Goal: Task Accomplishment & Management: Manage account settings

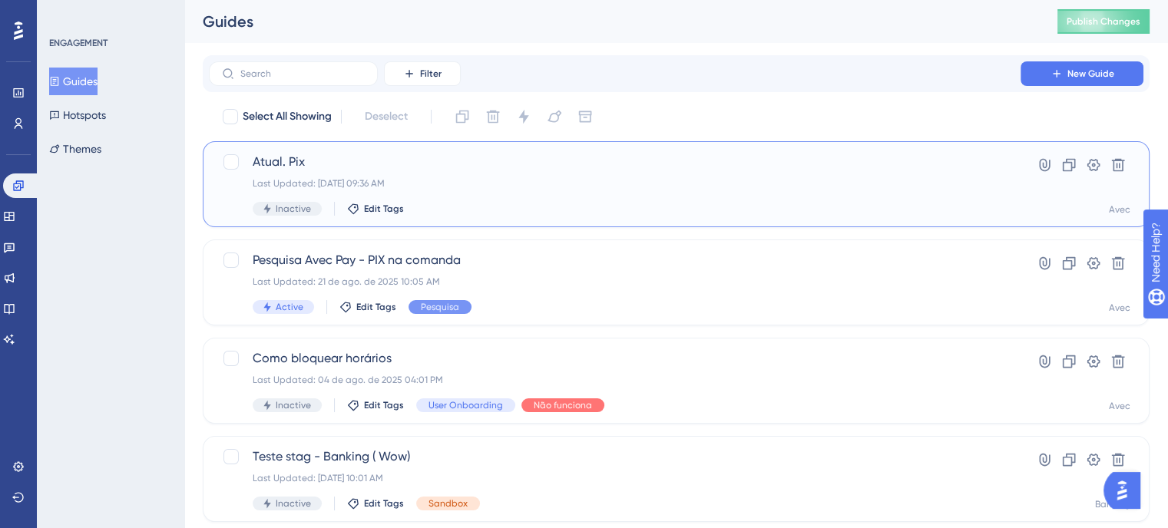
click at [485, 169] on span "Atual. Pix" at bounding box center [615, 162] width 724 height 18
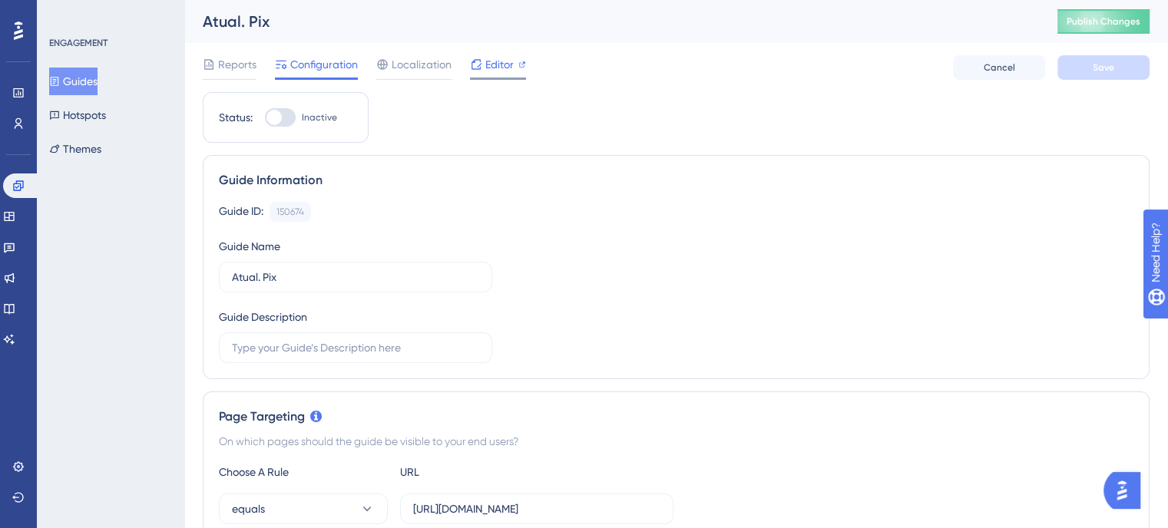
click at [497, 60] on span "Editor" at bounding box center [499, 64] width 28 height 18
click at [281, 114] on div at bounding box center [273, 117] width 15 height 15
click at [265, 117] on input "Inactive" at bounding box center [264, 117] width 1 height 1
checkbox input "true"
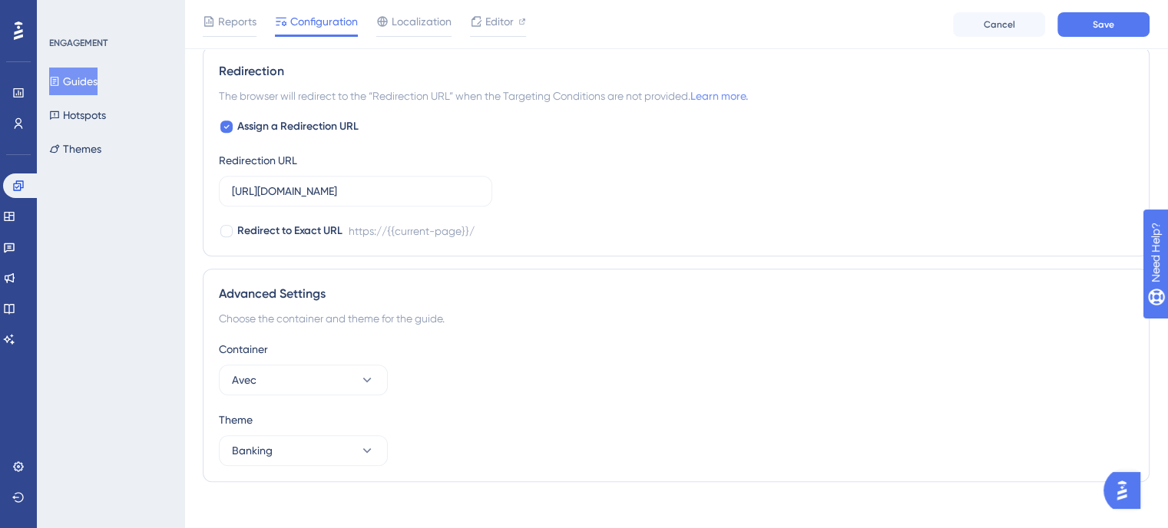
scroll to position [1104, 0]
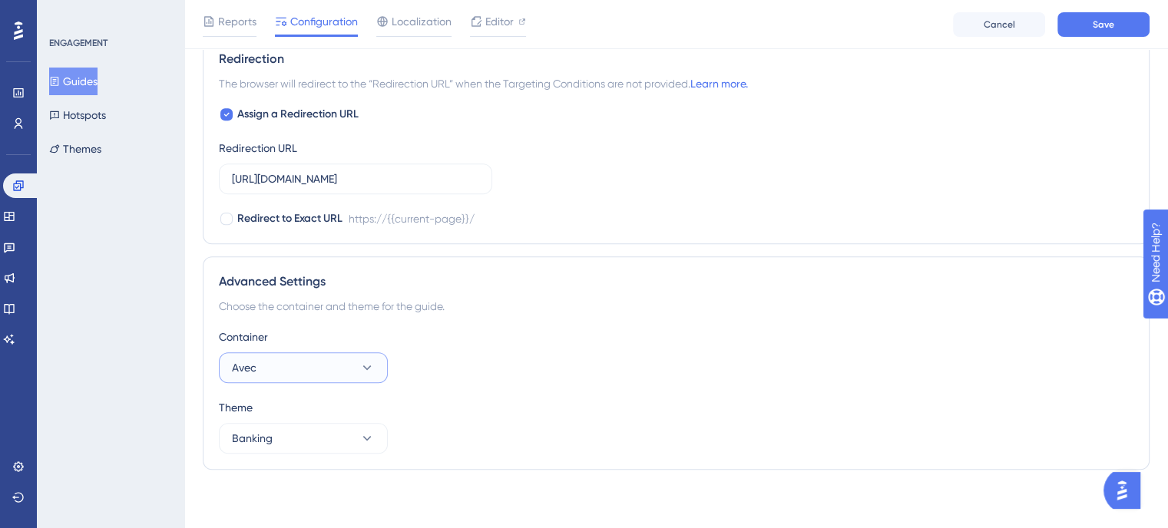
click at [347, 362] on button "Avec" at bounding box center [303, 367] width 169 height 31
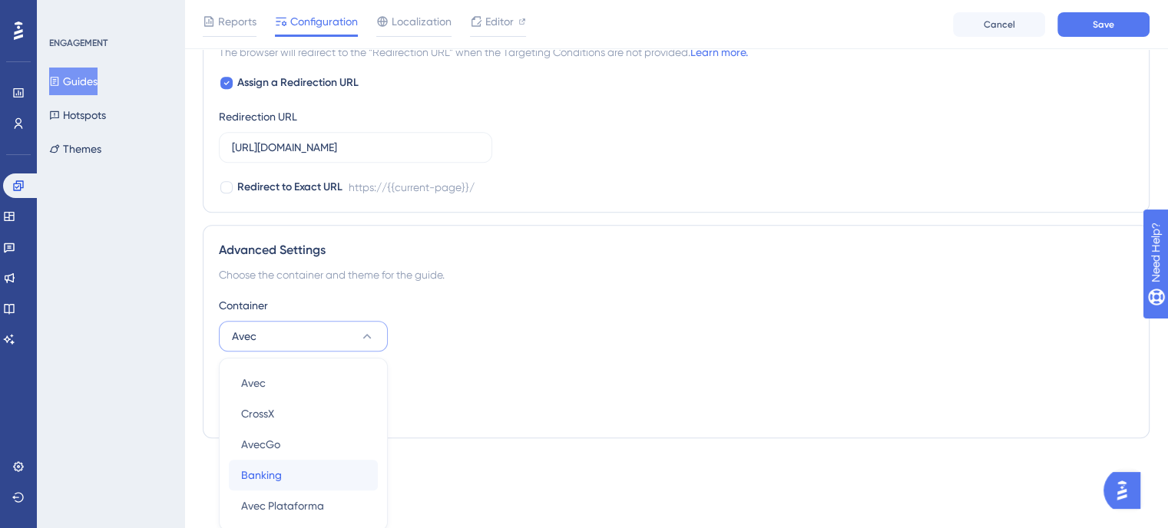
click at [273, 471] on span "Banking" at bounding box center [261, 475] width 41 height 18
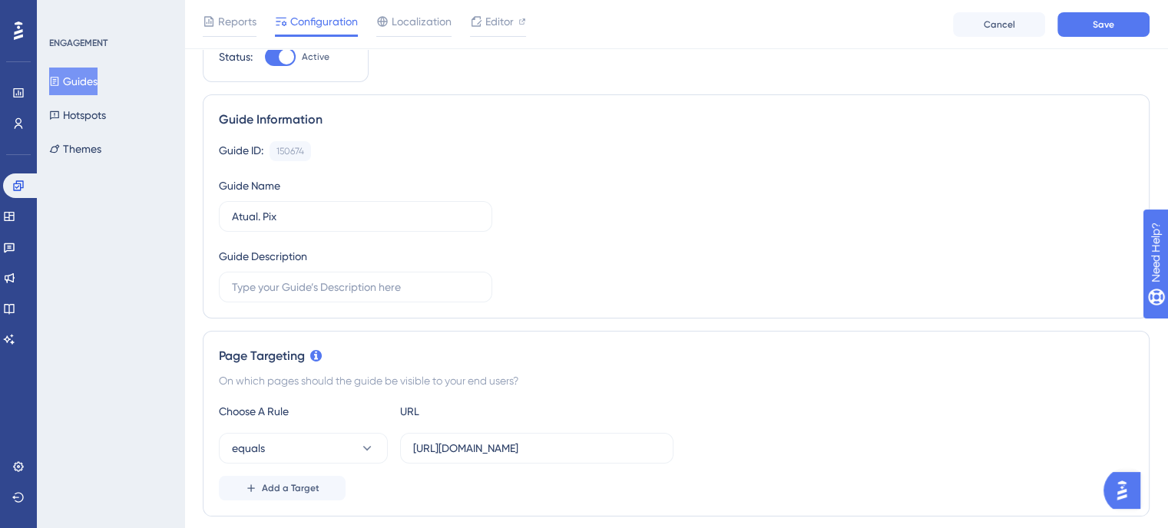
scroll to position [0, 0]
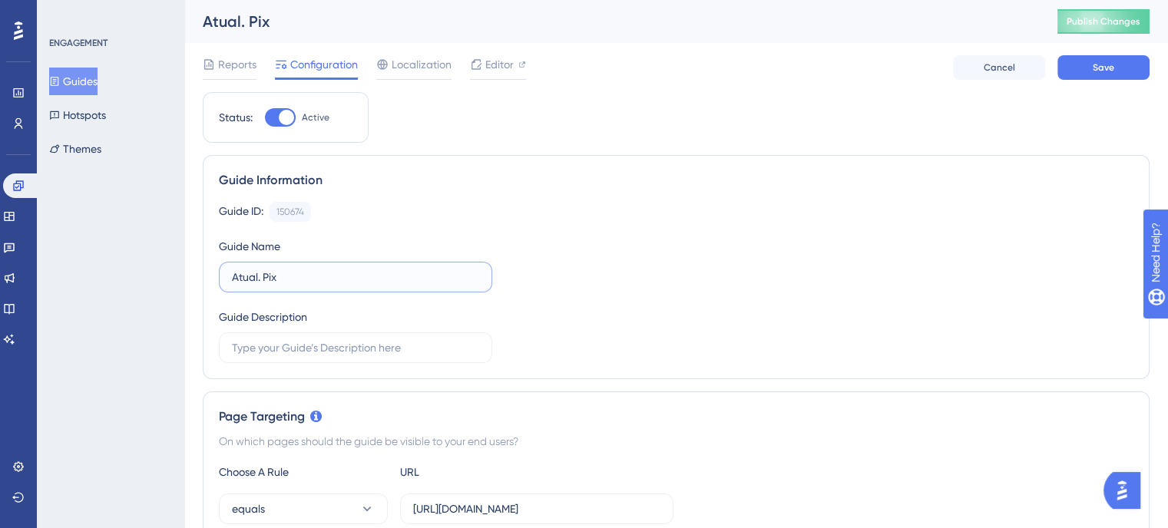
click at [257, 276] on input "Atual. Pix" at bounding box center [355, 277] width 247 height 17
type input "Atualização Pix"
click at [1120, 65] on button "Save" at bounding box center [1103, 67] width 92 height 25
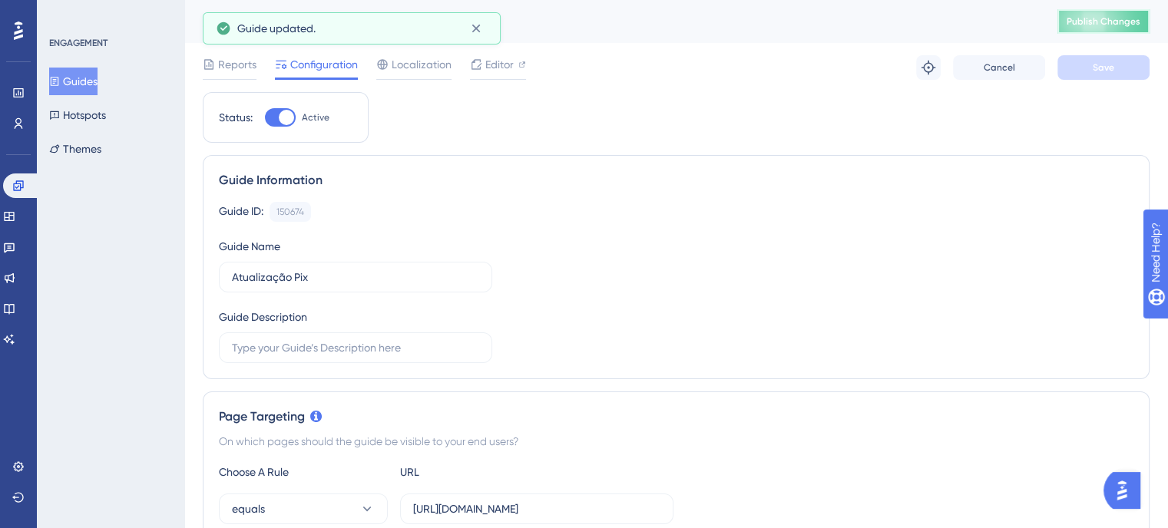
click at [1090, 27] on span "Publish Changes" at bounding box center [1103, 21] width 74 height 12
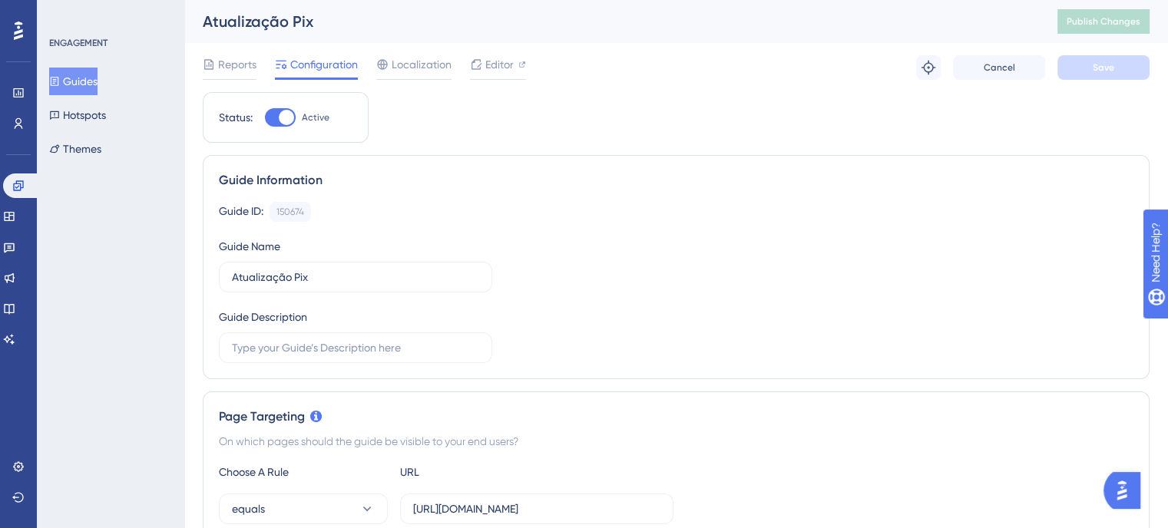
click at [84, 73] on button "Guides" at bounding box center [73, 82] width 48 height 28
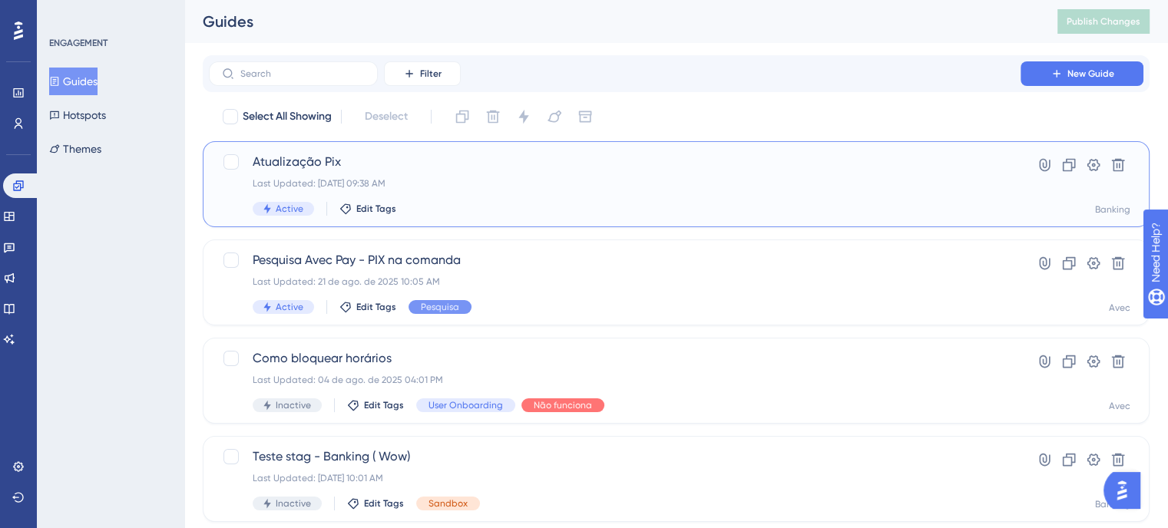
click at [548, 187] on div "Last Updated: 26 de ago. de 2025 09:38 AM" at bounding box center [615, 183] width 724 height 12
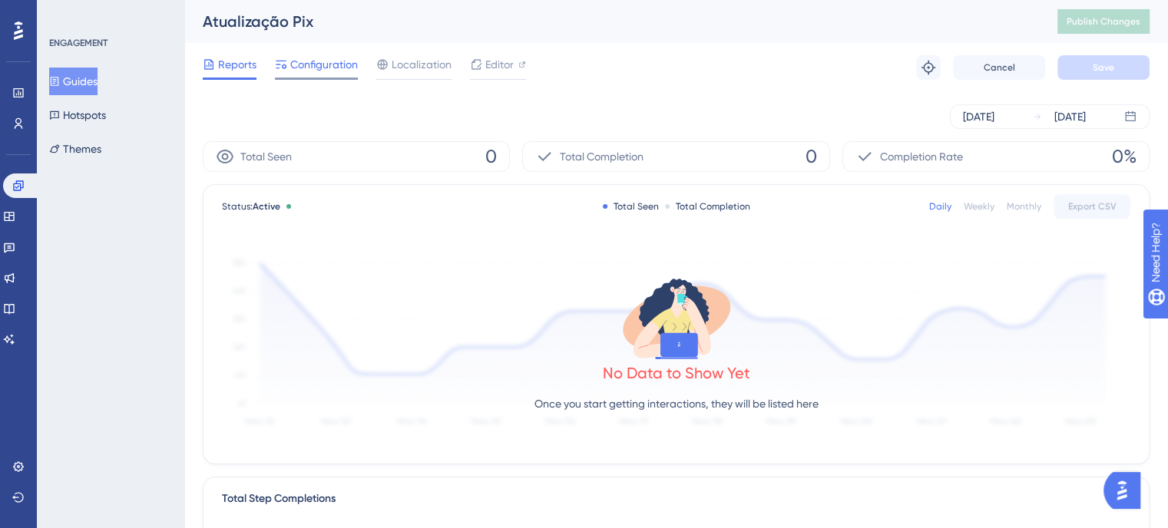
click at [307, 68] on span "Configuration" at bounding box center [324, 64] width 68 height 18
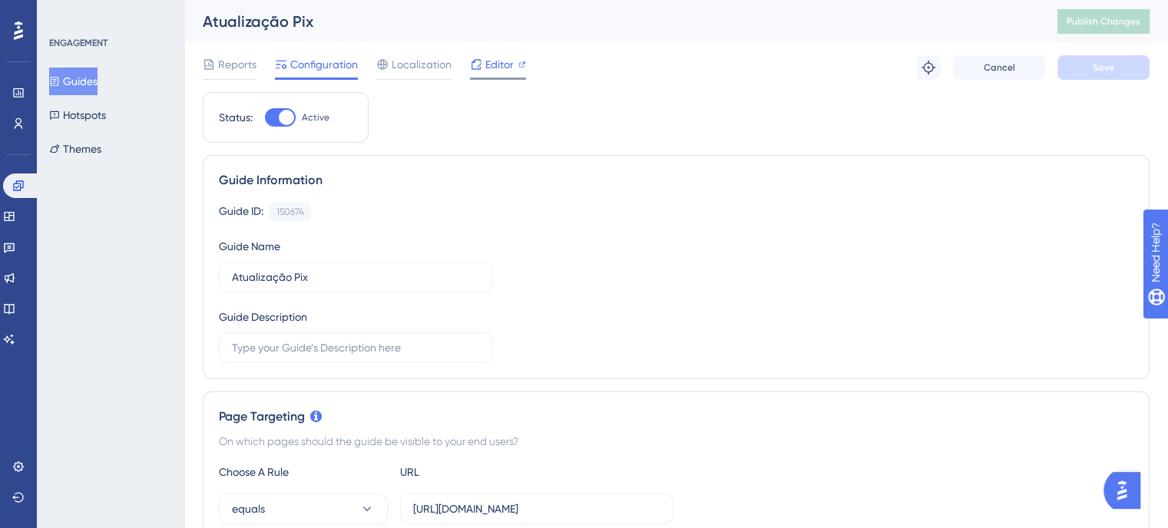
click at [509, 64] on span "Editor" at bounding box center [499, 64] width 28 height 18
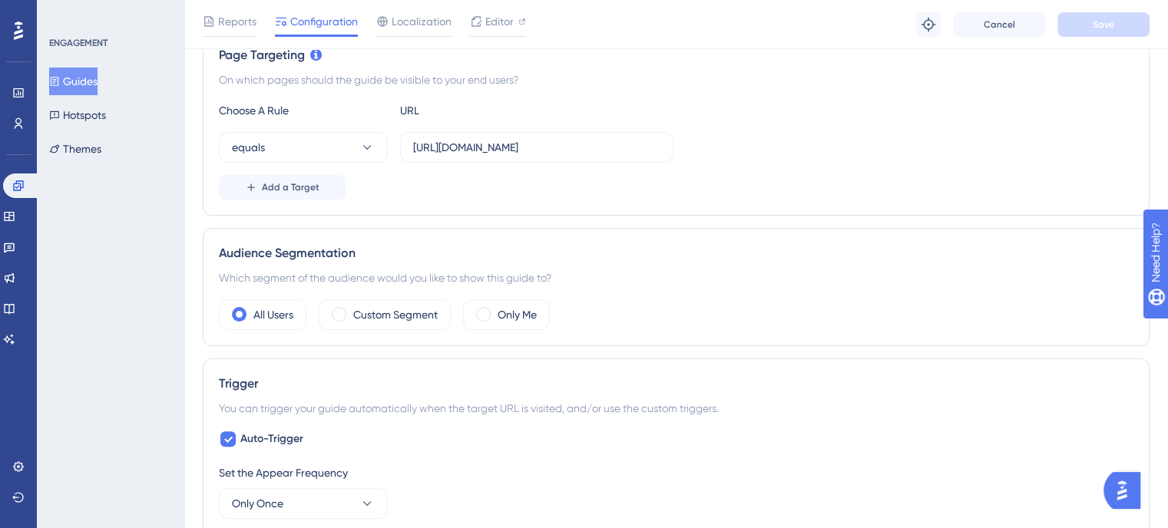
scroll to position [230, 0]
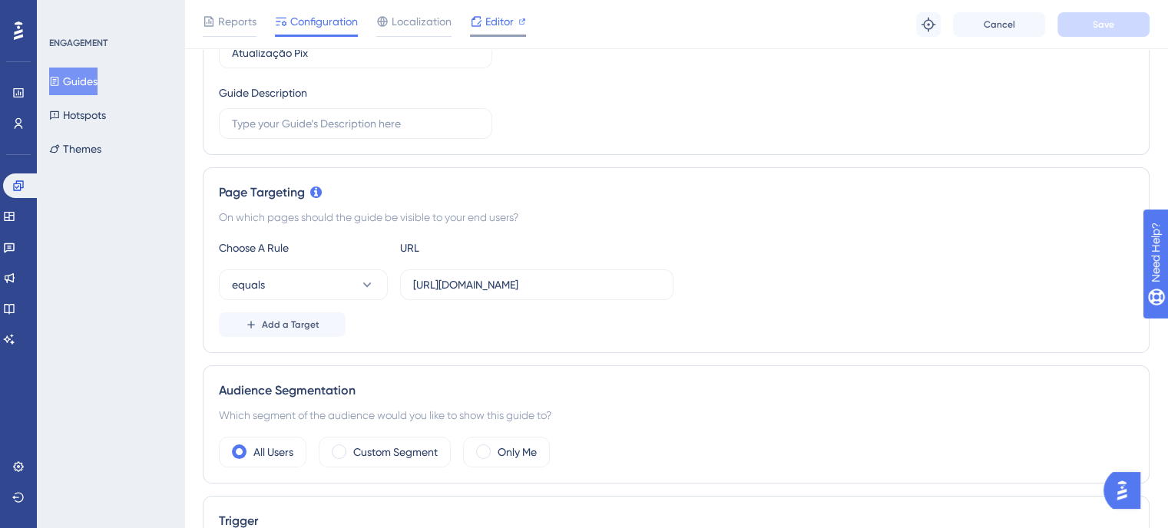
click at [495, 35] on div at bounding box center [498, 36] width 56 height 2
click at [478, 6] on div "Reports Configuration Localization Editor Troubleshoot Cancel Save" at bounding box center [676, 24] width 984 height 49
click at [498, 14] on span "Editor" at bounding box center [499, 21] width 28 height 18
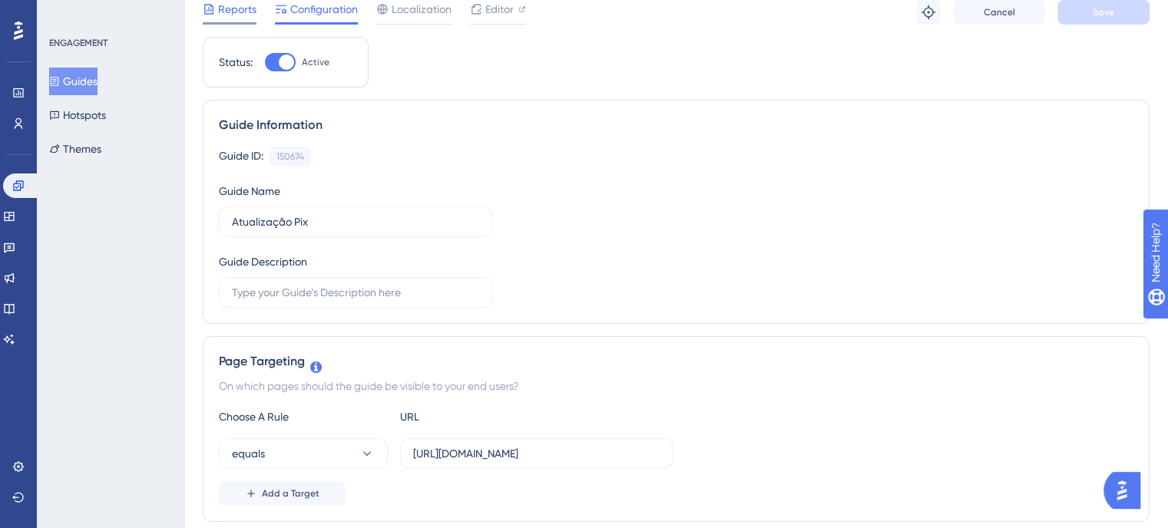
scroll to position [0, 0]
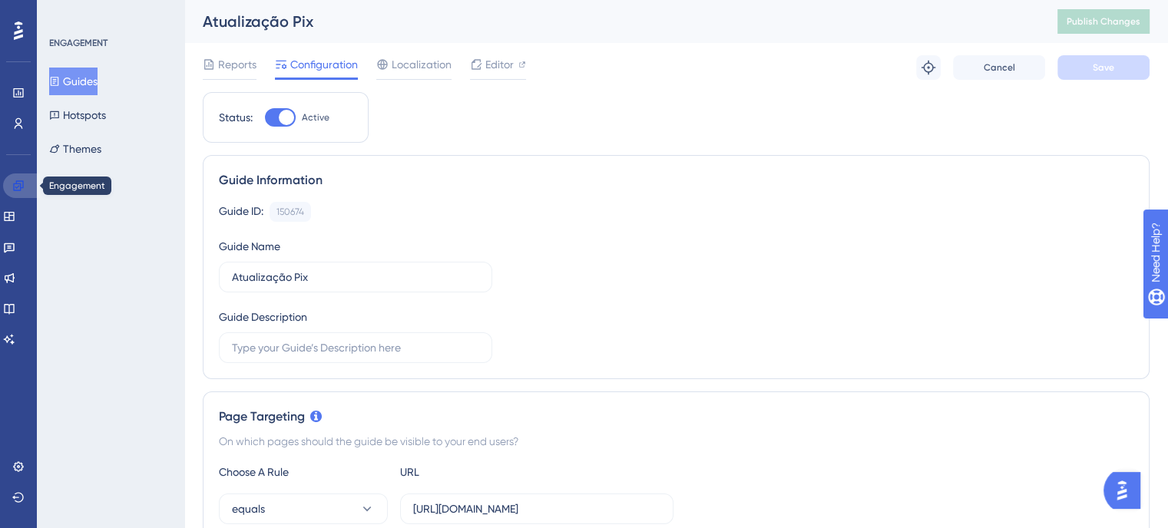
click at [16, 178] on link at bounding box center [21, 186] width 37 height 25
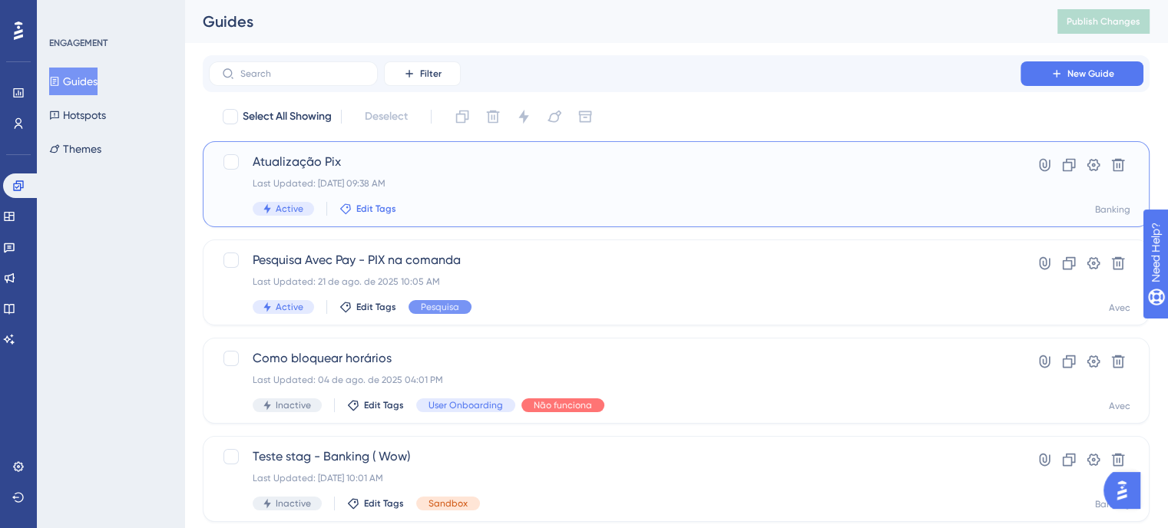
click at [373, 210] on span "Edit Tags" at bounding box center [376, 209] width 40 height 12
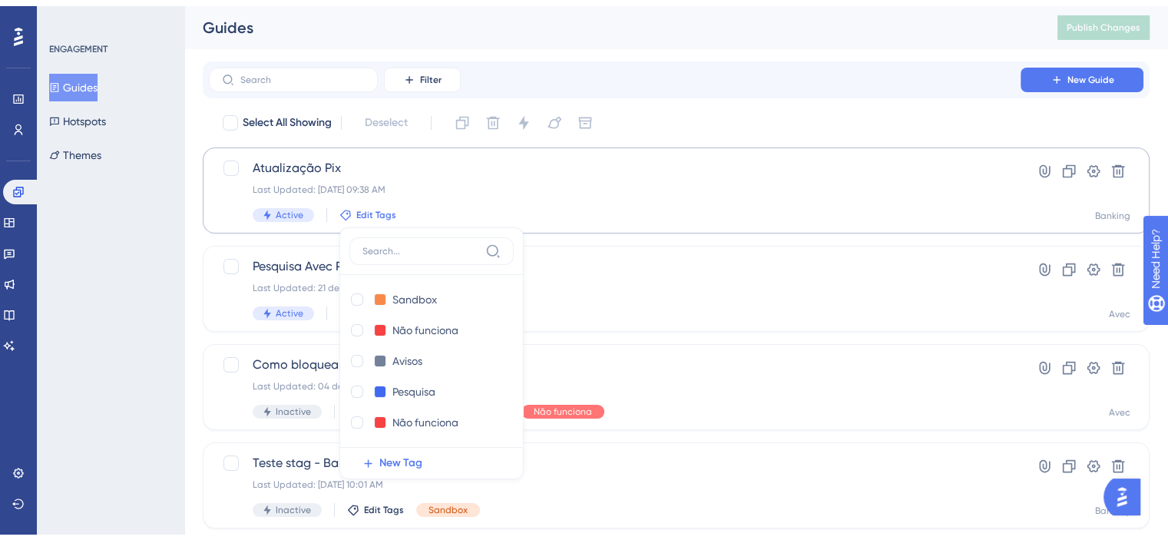
scroll to position [83, 0]
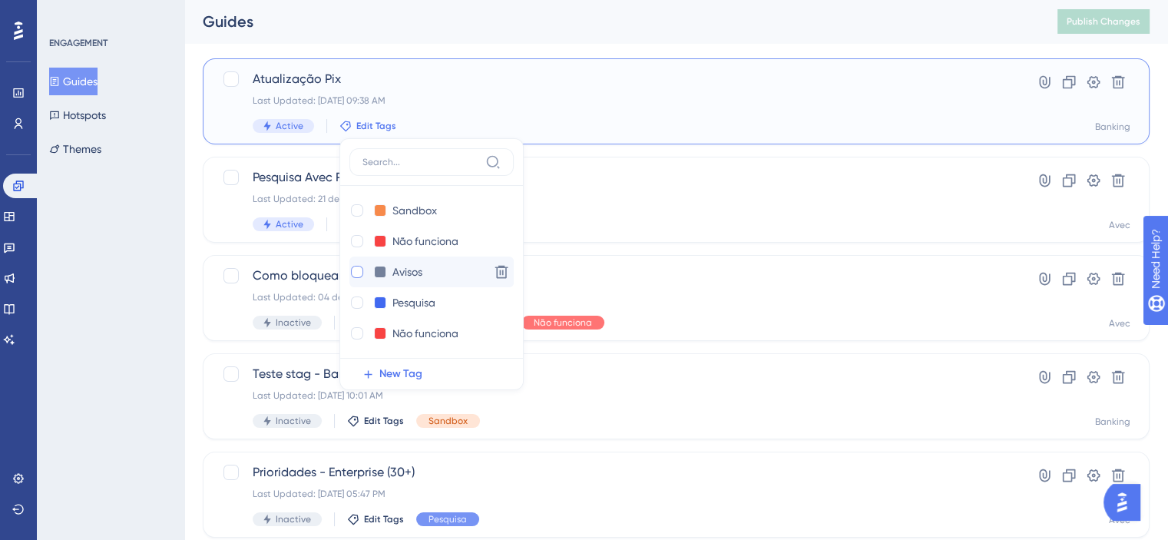
click at [358, 267] on div at bounding box center [357, 272] width 12 height 12
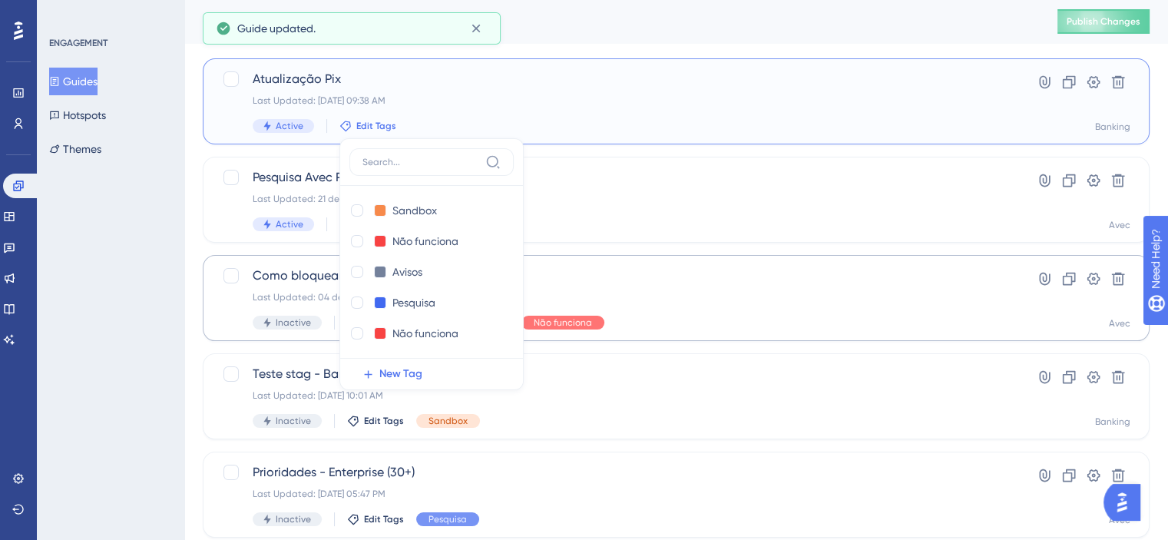
checkbox input "true"
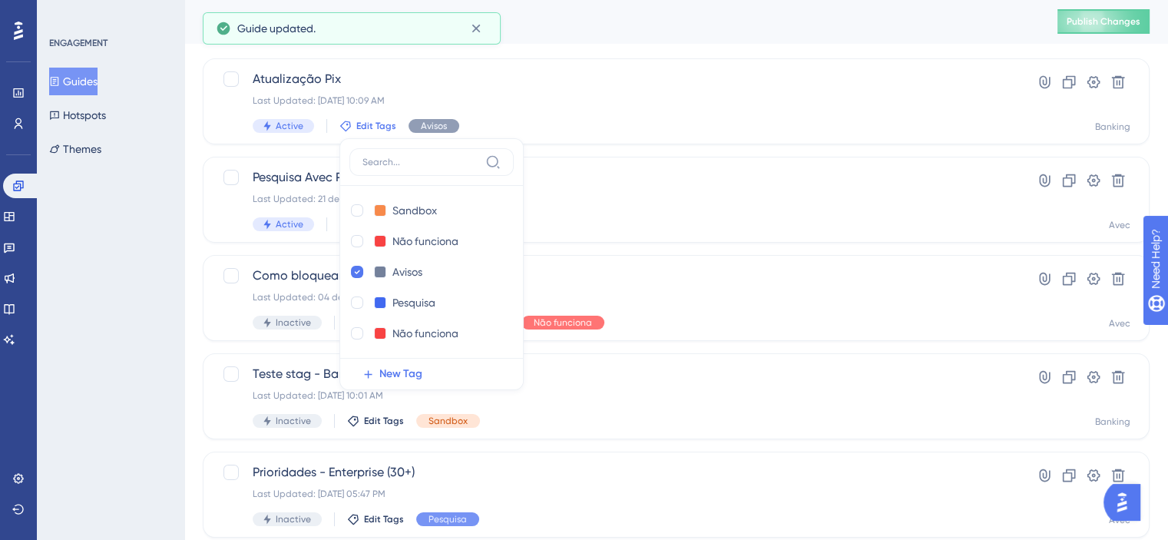
click at [696, 48] on div "Select All Showing Deselect Atualização Pix Last Updated: 26 de ago. de 2025 10…" at bounding box center [676, 524] width 947 height 1007
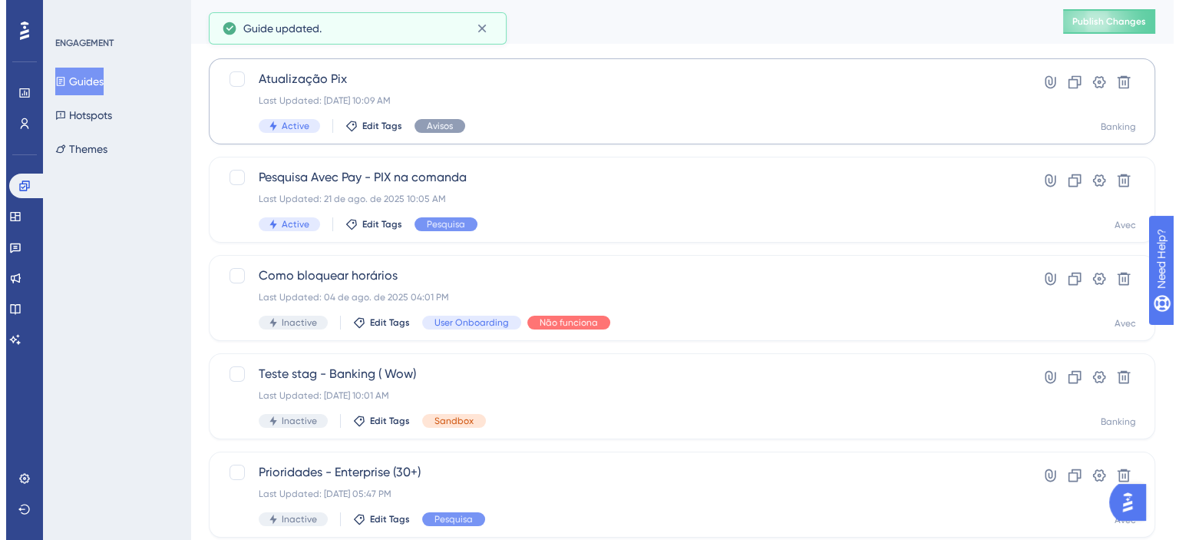
scroll to position [0, 0]
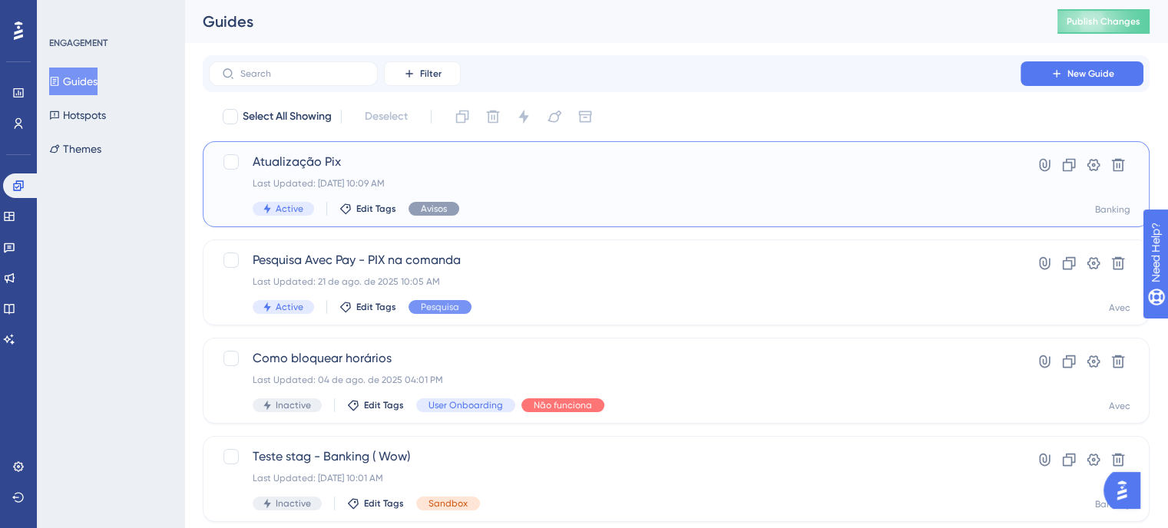
click at [374, 159] on span "Atualização Pix" at bounding box center [615, 162] width 724 height 18
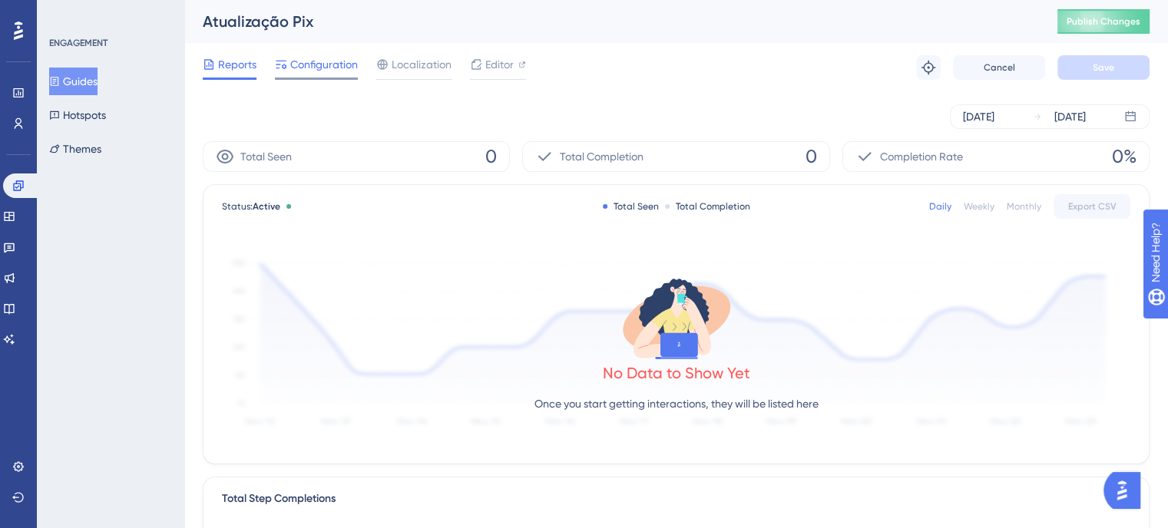
click at [325, 64] on span "Configuration" at bounding box center [324, 64] width 68 height 18
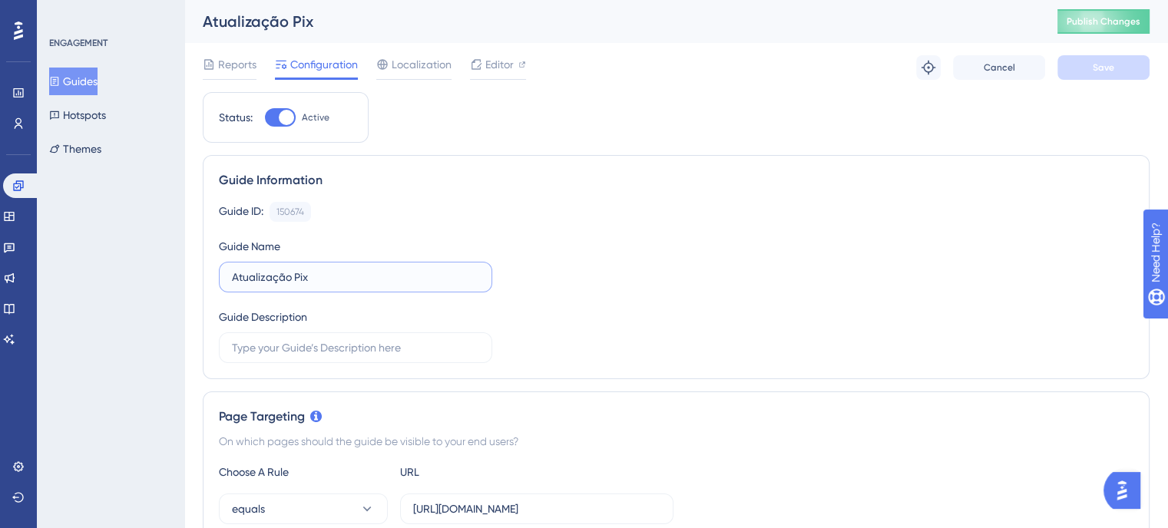
click at [339, 283] on input "Atualização Pix" at bounding box center [355, 277] width 247 height 17
type input "Atualização Pix - Banking"
click at [1112, 58] on button "Save" at bounding box center [1103, 67] width 92 height 25
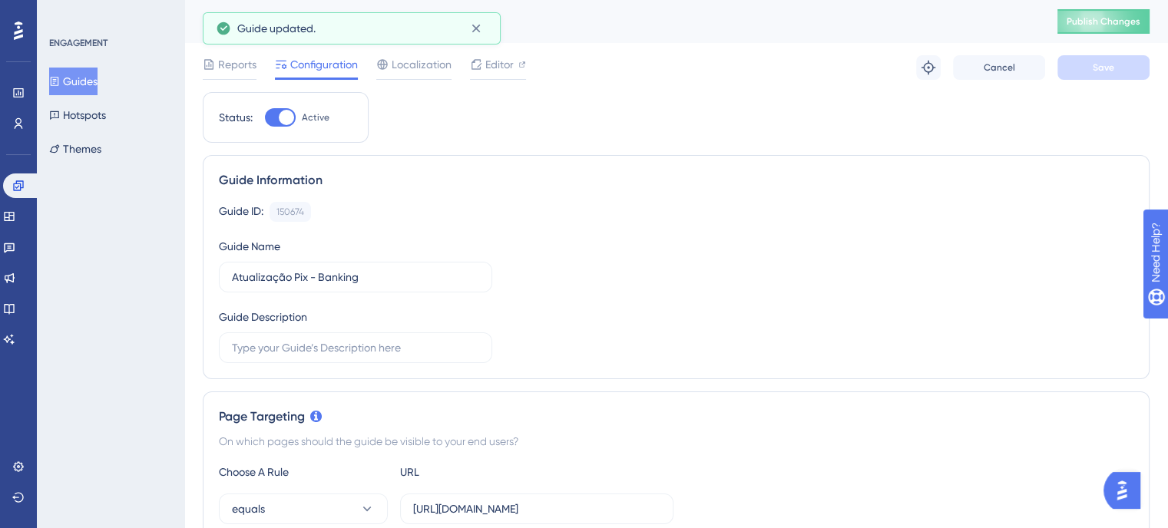
click at [89, 83] on button "Guides" at bounding box center [73, 82] width 48 height 28
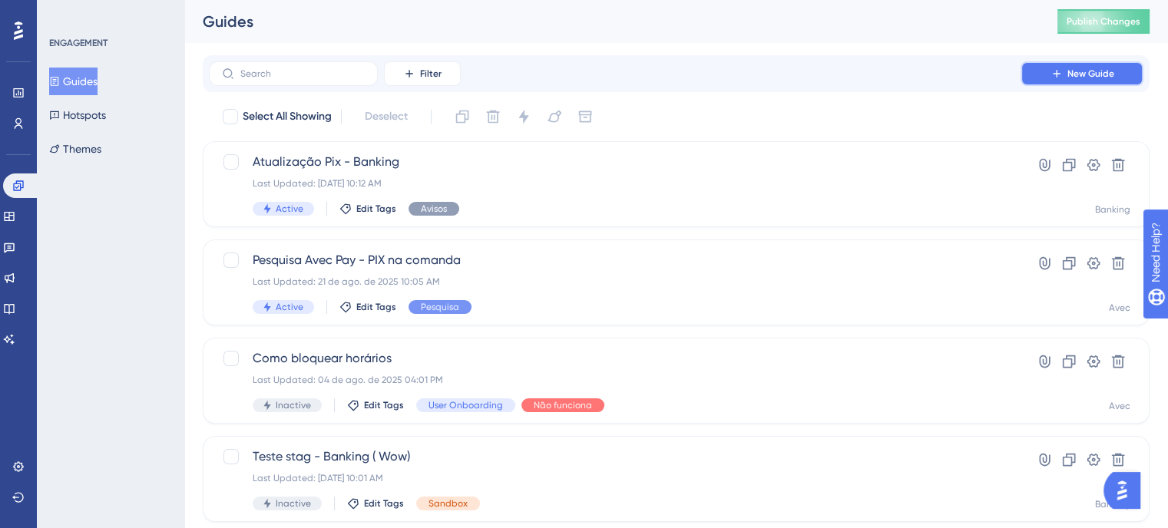
click at [1072, 76] on span "New Guide" at bounding box center [1090, 74] width 47 height 12
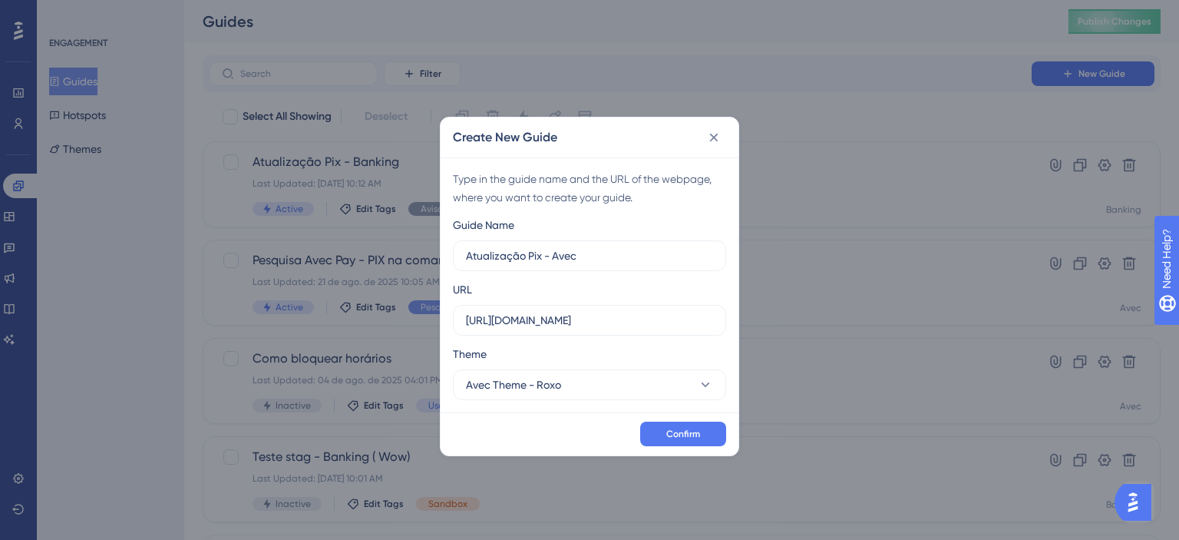
type input "Atualização Pix - Avec"
click at [544, 314] on input "https://feature-play-teste-avec.dev.salaovip.com.br" at bounding box center [589, 320] width 247 height 17
paste input "admin.avec.beauty/admin/financeiro/avecpay"
type input "https://admin.avec.beauty/admin/financeiro/avecpay"
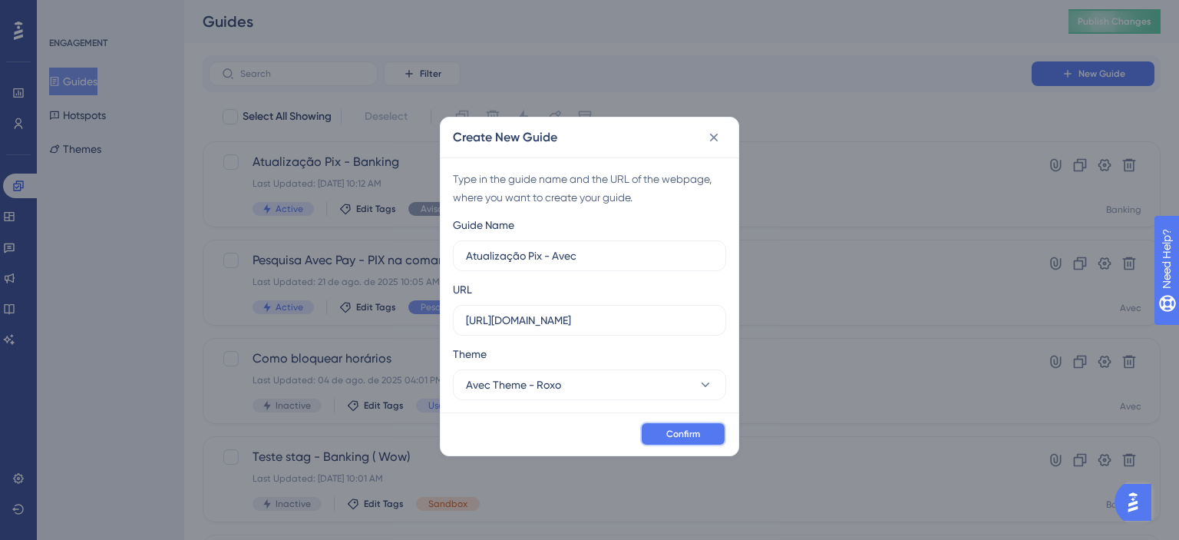
scroll to position [0, 0]
click at [686, 429] on span "Confirm" at bounding box center [683, 434] width 34 height 12
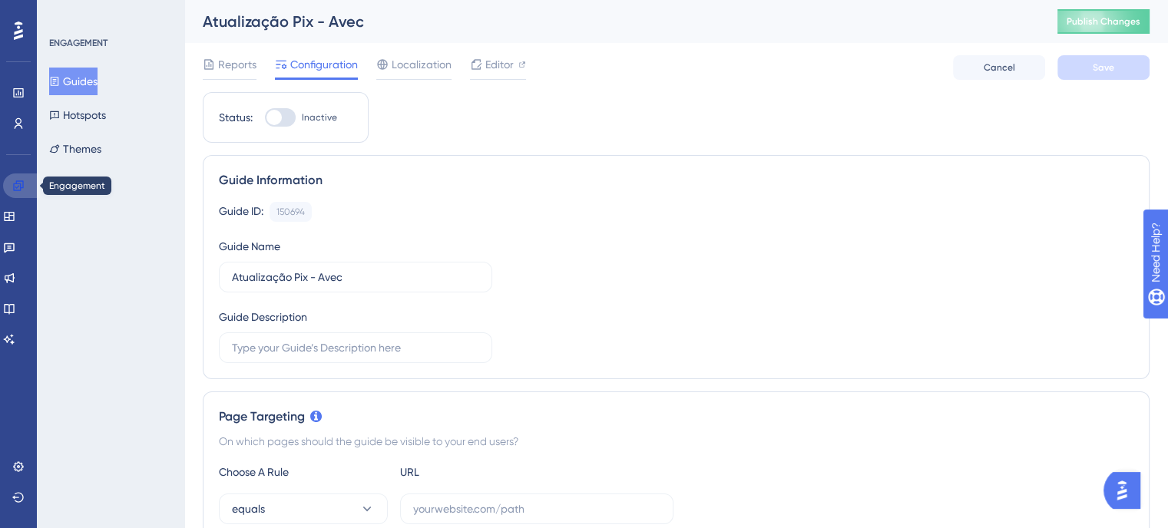
click at [15, 183] on icon at bounding box center [18, 185] width 10 height 10
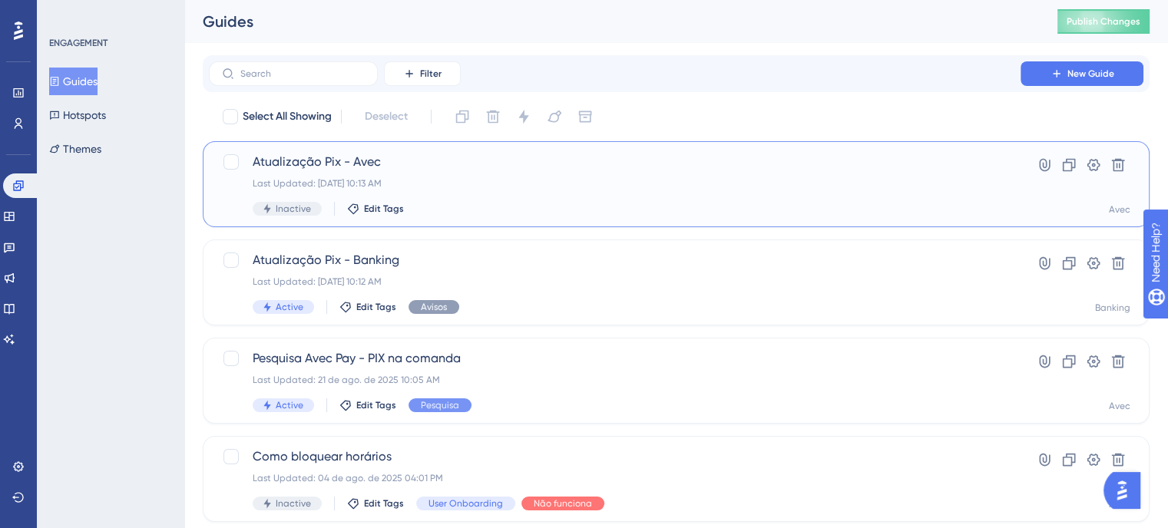
click at [461, 177] on div "Atualização Pix - Avec Last Updated: 26 de ago. de 2025 10:13 AM Inactive Edit …" at bounding box center [615, 184] width 724 height 63
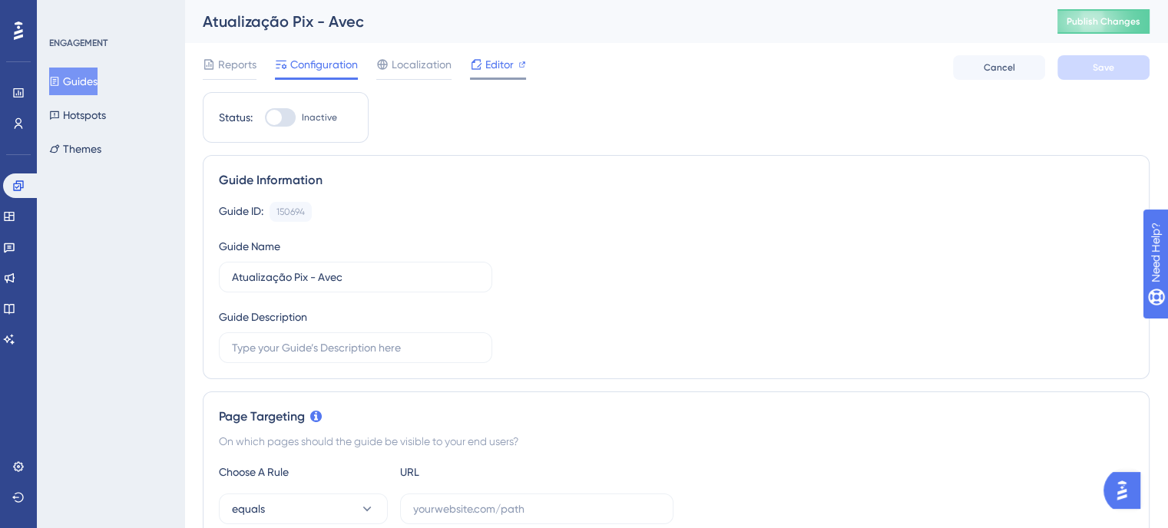
click at [498, 71] on span "Editor" at bounding box center [499, 64] width 28 height 18
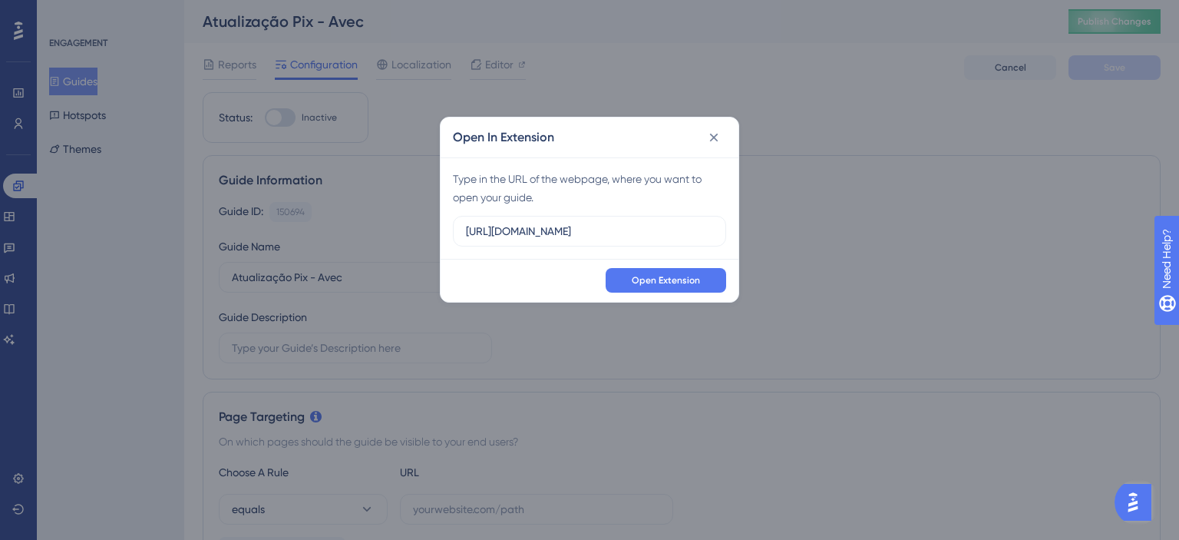
scroll to position [0, 14]
click at [539, 225] on input "https://feature-play-teste-avec.dev.salaovip.com.br" at bounding box center [589, 231] width 247 height 17
type input "https://admin.avec.beauty/admin/financeiro/avecpay"
click at [649, 272] on button "Open Extension" at bounding box center [666, 280] width 121 height 25
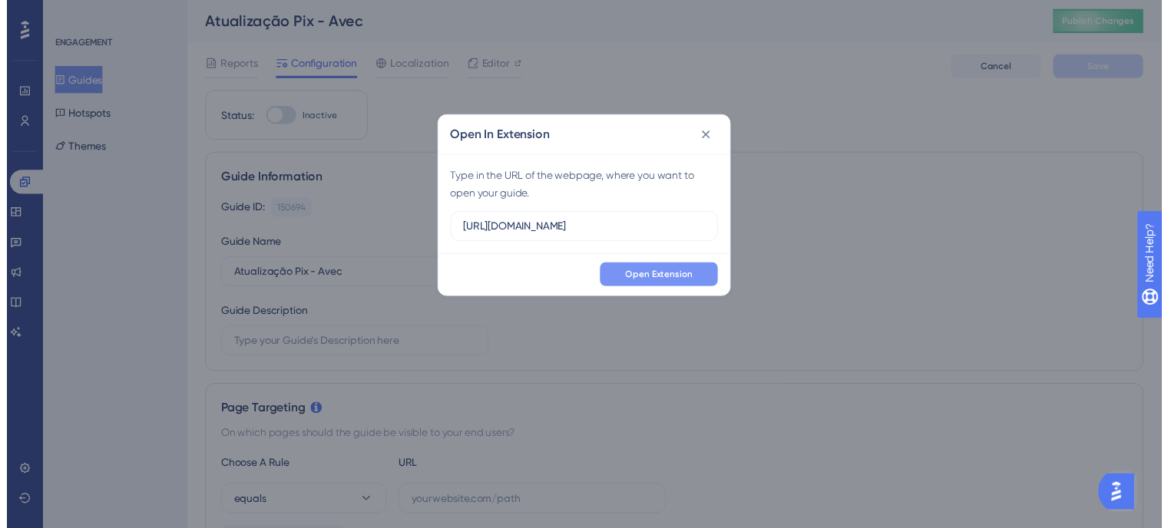
scroll to position [0, 0]
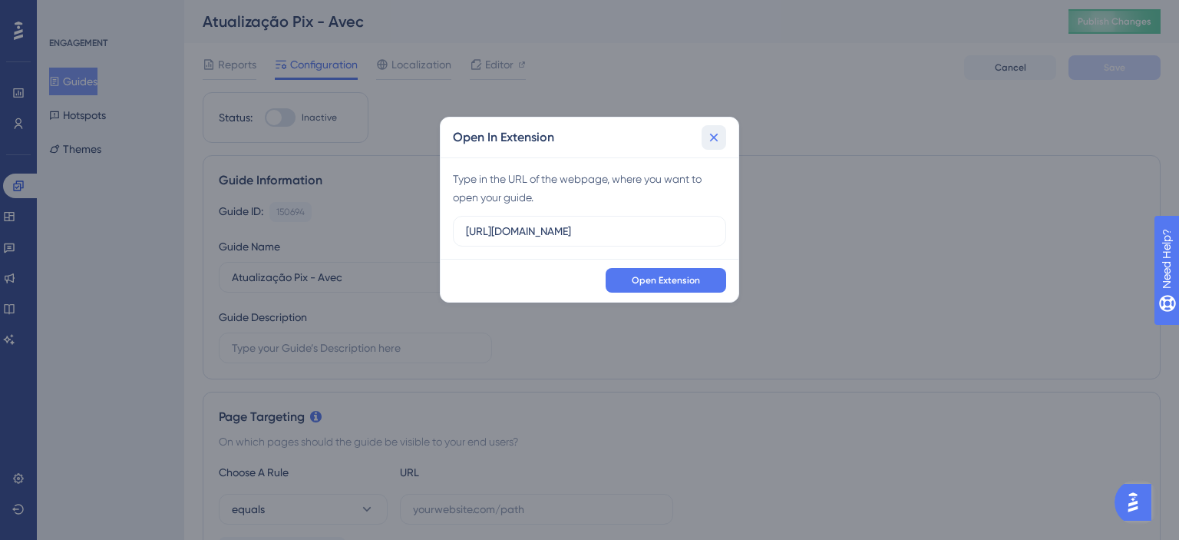
click at [716, 144] on icon at bounding box center [713, 137] width 15 height 15
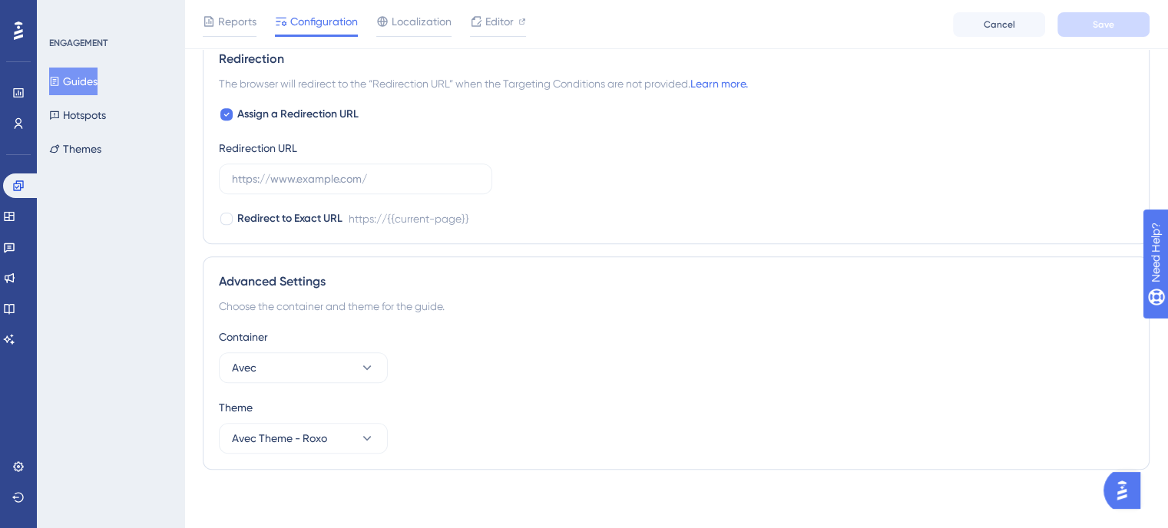
scroll to position [1027, 0]
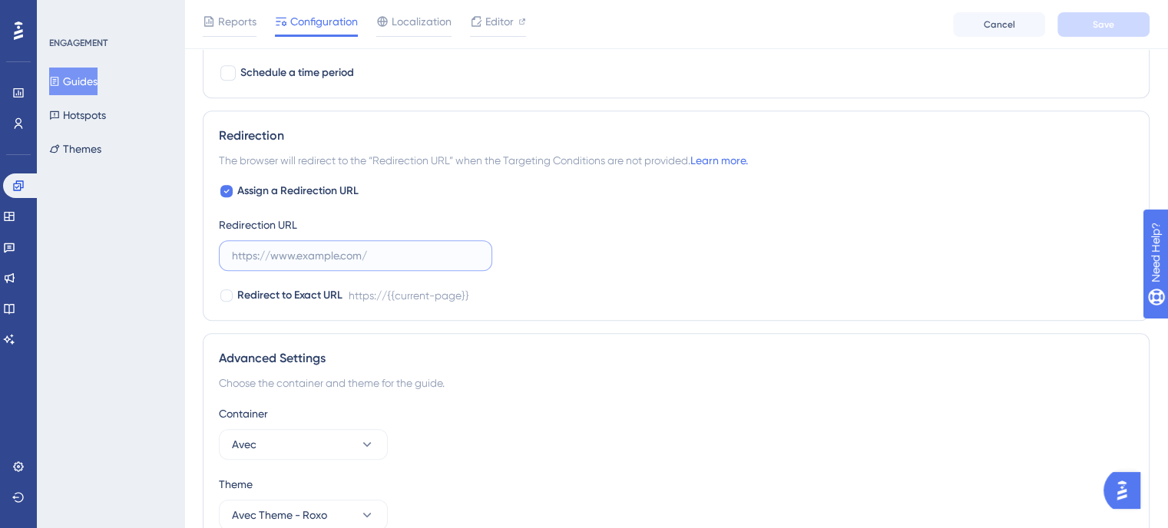
click at [369, 260] on input "text" at bounding box center [355, 255] width 247 height 17
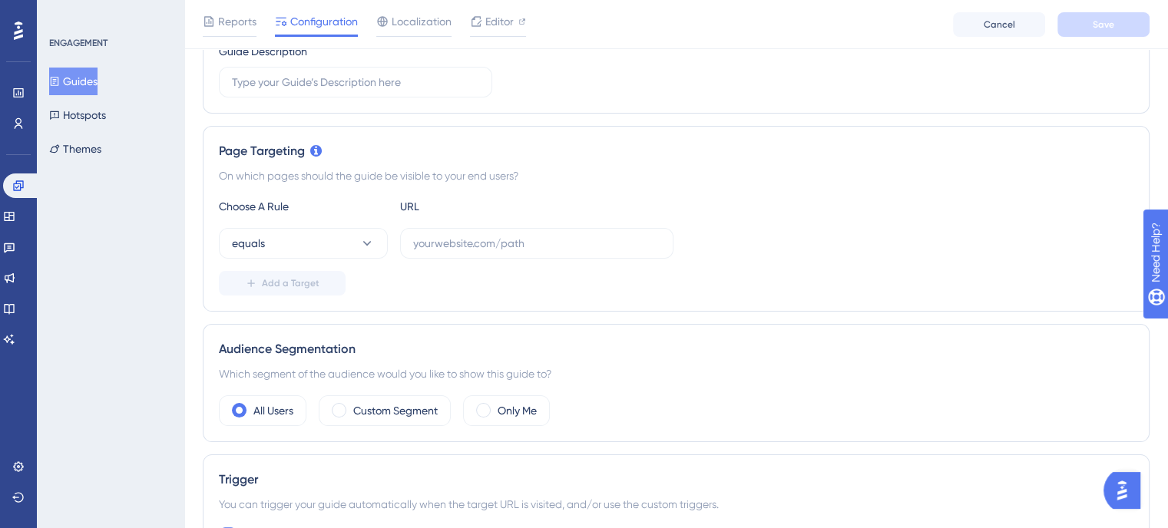
scroll to position [183, 0]
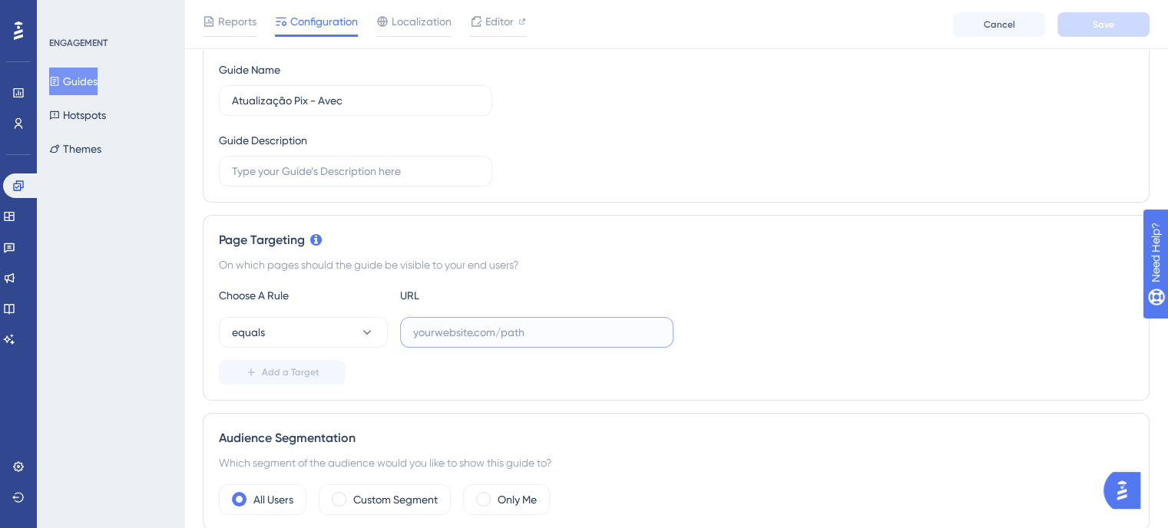
click at [512, 324] on input "text" at bounding box center [536, 332] width 247 height 17
paste input "https://admin.avec.beauty/admin/financeiro/avecpay"
type input "https://admin.avec.beauty/admin/financeiro/avecpay"
click at [1110, 25] on span "Save" at bounding box center [1103, 24] width 21 height 12
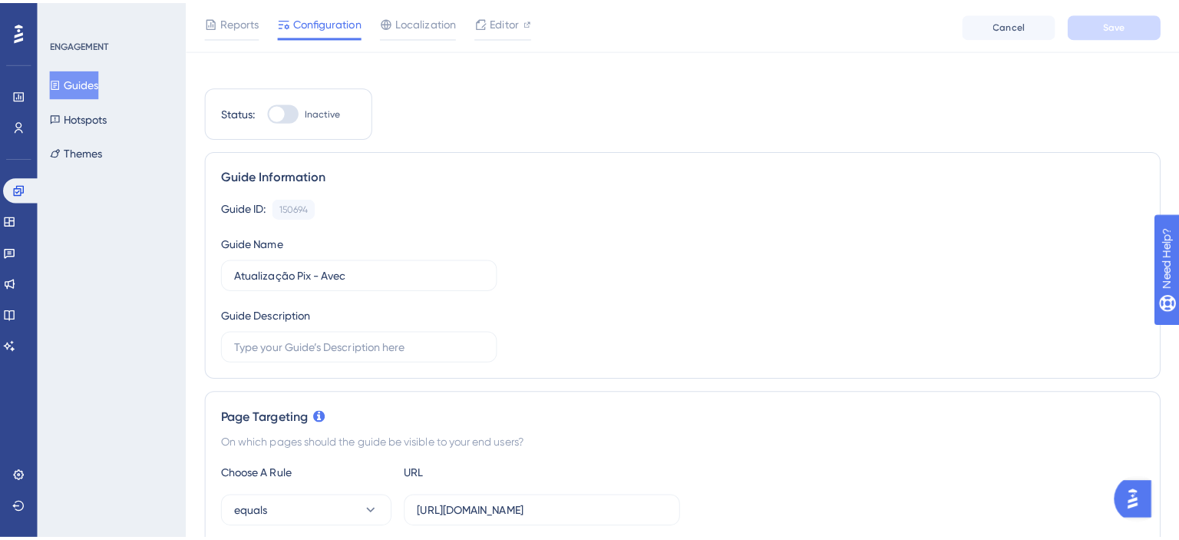
scroll to position [0, 0]
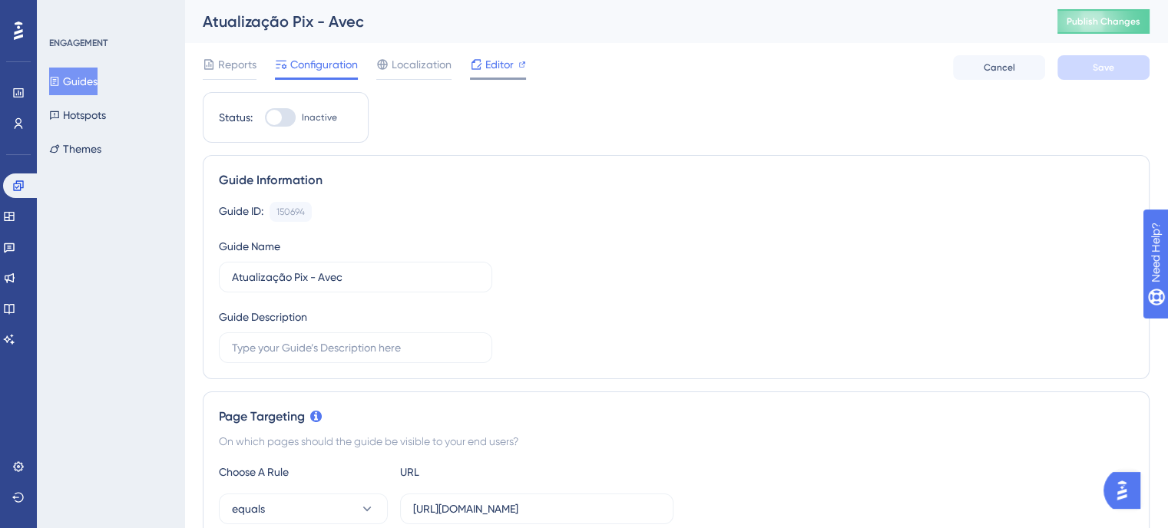
click at [517, 62] on div "Editor" at bounding box center [498, 64] width 56 height 18
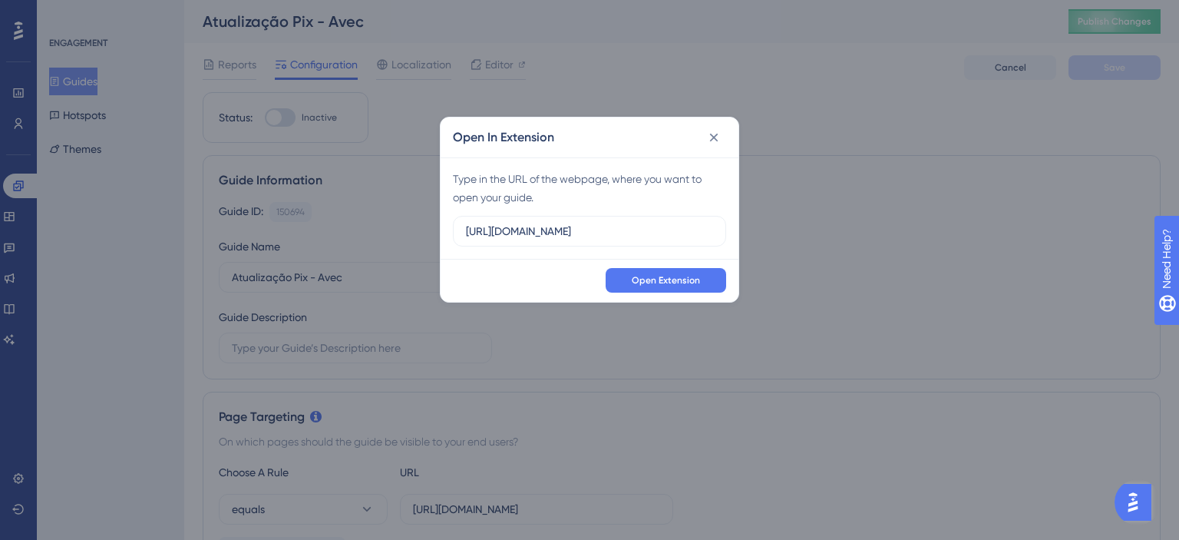
scroll to position [0, 14]
click at [687, 234] on input "https://feature-play-teste-avec.dev.salaovip.com.br" at bounding box center [589, 231] width 247 height 17
type input "https://admin.avec.beauty/admin/financeiro/avecpay"
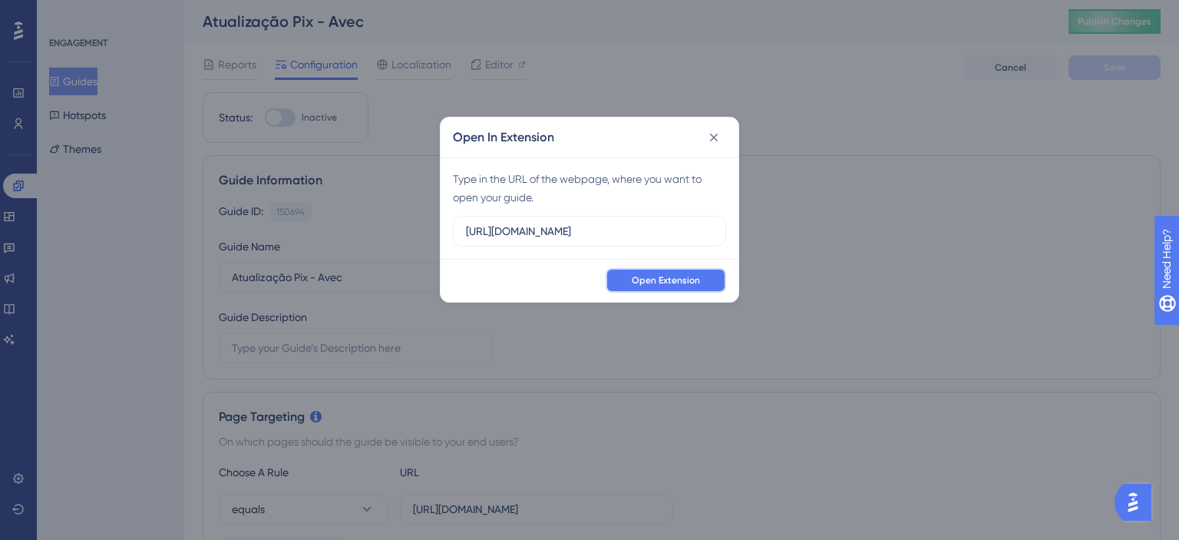
click at [673, 282] on span "Open Extension" at bounding box center [666, 280] width 68 height 12
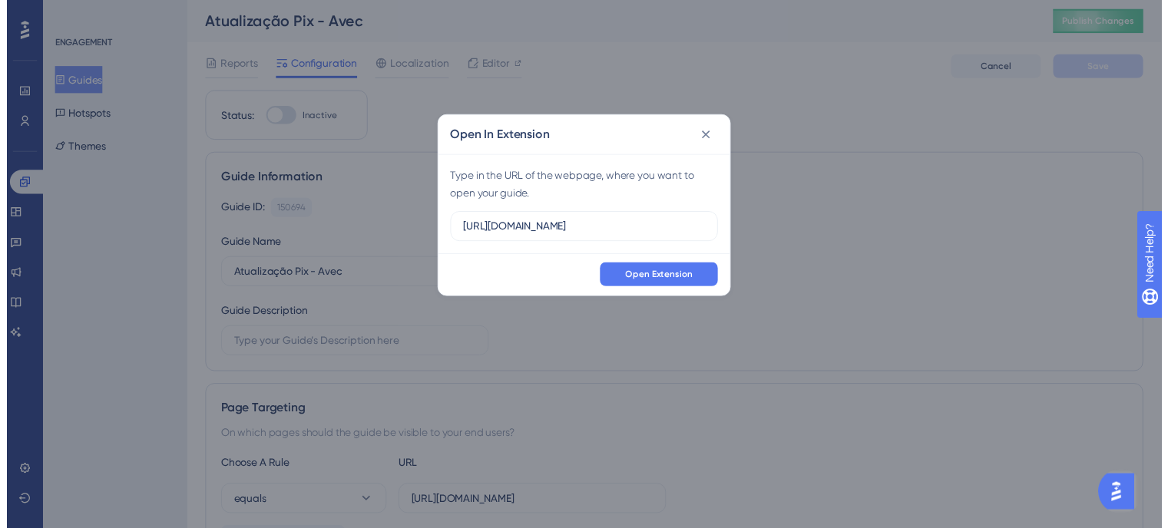
scroll to position [0, 14]
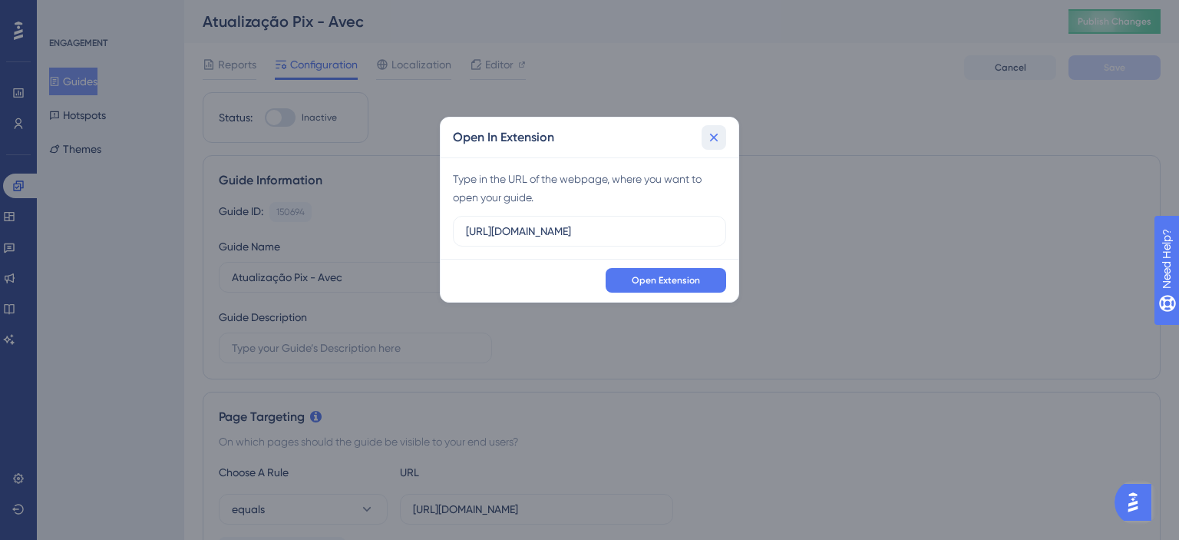
click at [719, 131] on icon at bounding box center [713, 137] width 15 height 15
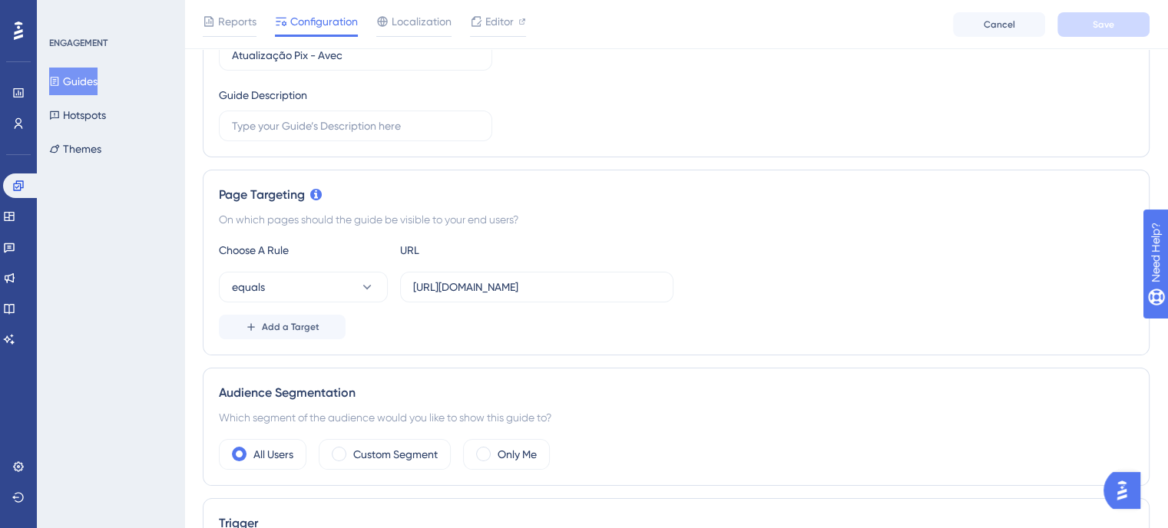
scroll to position [0, 0]
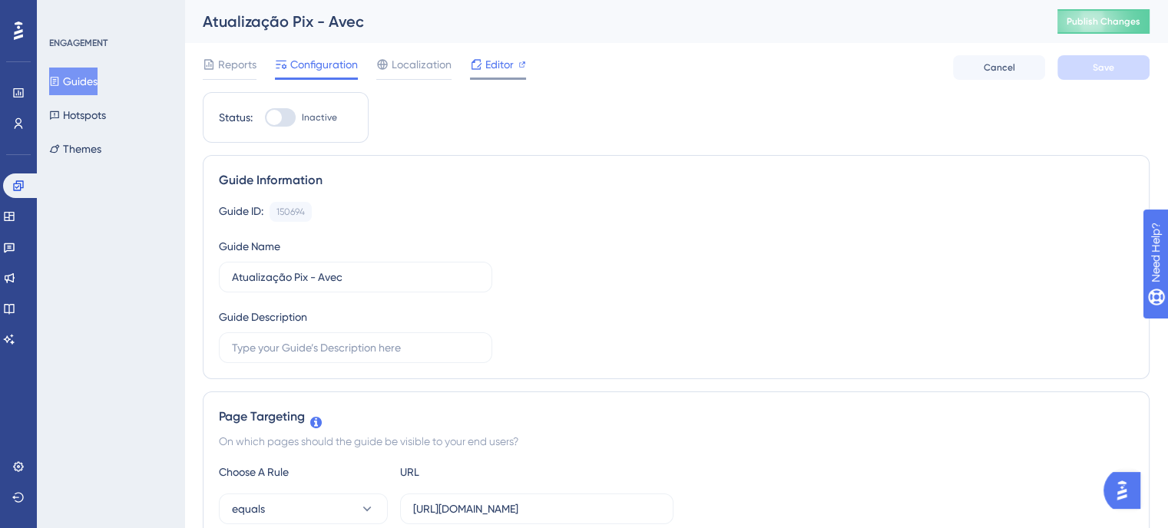
click at [494, 61] on span "Editor" at bounding box center [499, 64] width 28 height 18
click at [299, 117] on label "Inactive" at bounding box center [301, 117] width 72 height 18
click at [265, 117] on input "Inactive" at bounding box center [264, 117] width 1 height 1
checkbox input "true"
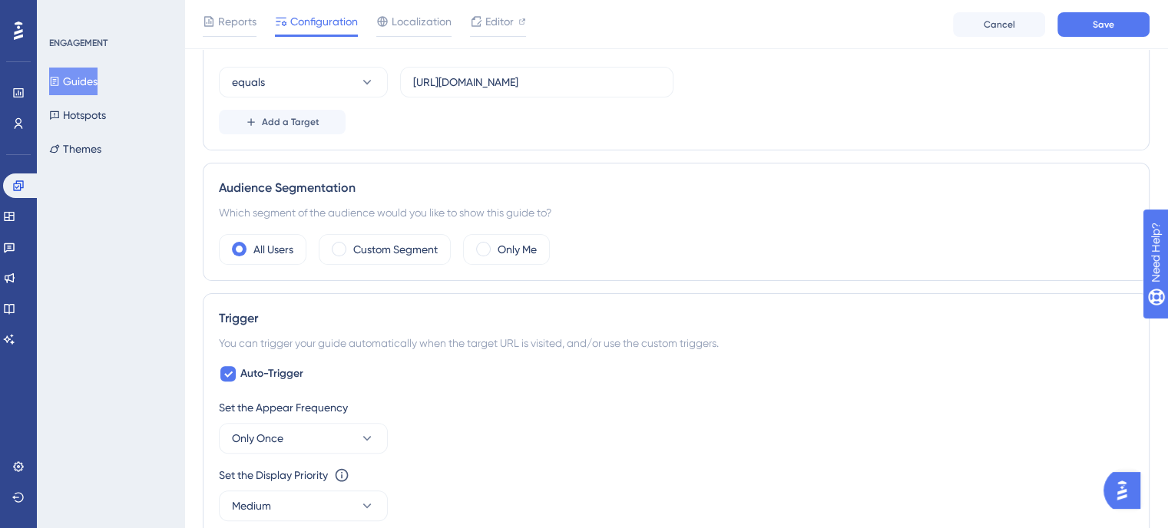
scroll to position [461, 0]
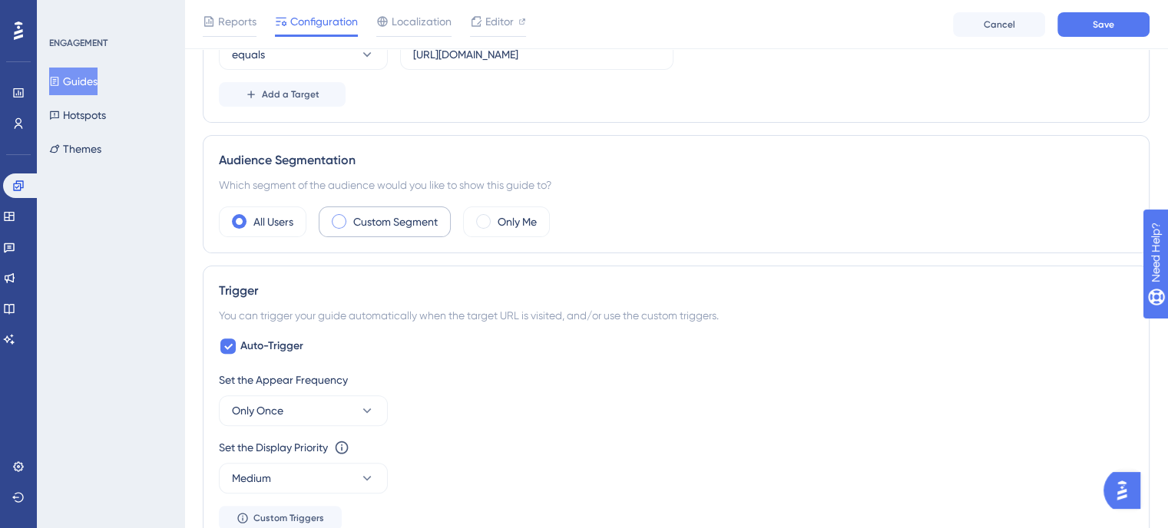
click at [400, 233] on div "Custom Segment" at bounding box center [385, 222] width 132 height 31
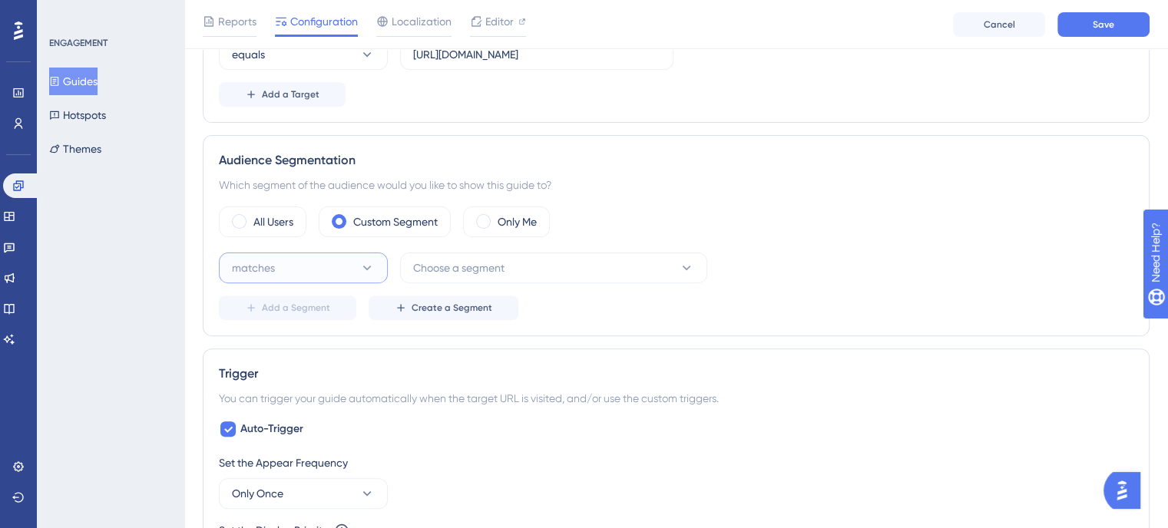
click at [353, 276] on button "matches" at bounding box center [303, 268] width 169 height 31
click at [315, 320] on div "matches matches" at bounding box center [303, 314] width 124 height 31
click at [491, 282] on div "matches Choose a segment Delete Add a Segment Create a Segment" at bounding box center [676, 287] width 914 height 68
click at [482, 275] on span "Choose a segment" at bounding box center [458, 268] width 91 height 18
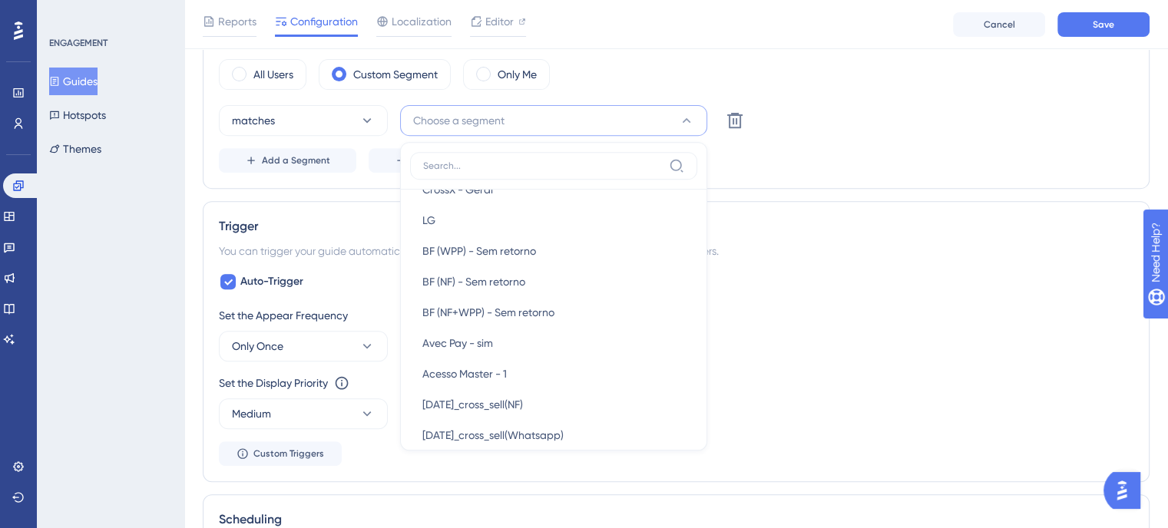
scroll to position [1228, 0]
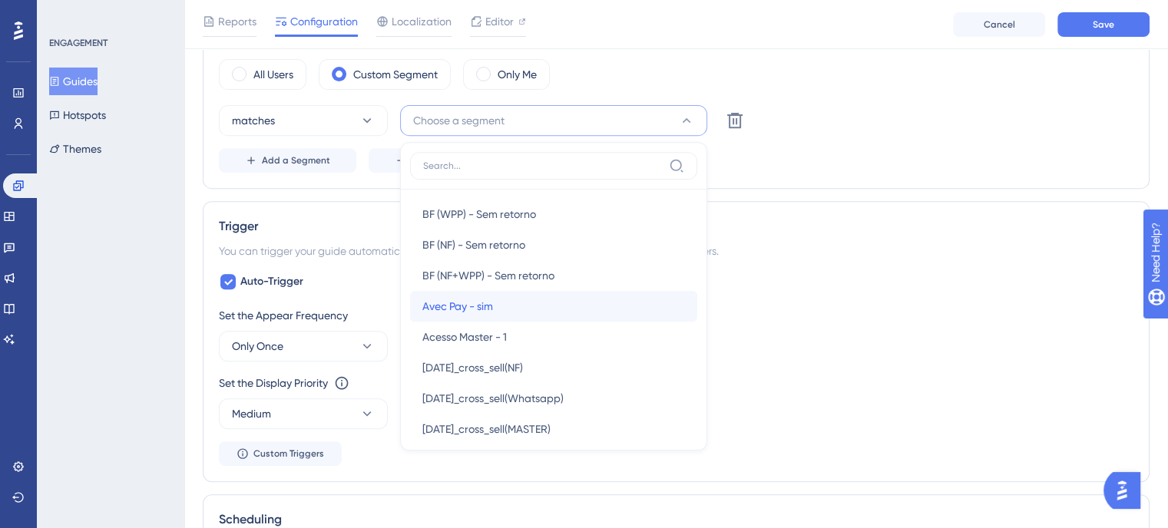
click at [531, 312] on div "Avec Pay - sim Avec Pay - sim" at bounding box center [553, 306] width 263 height 31
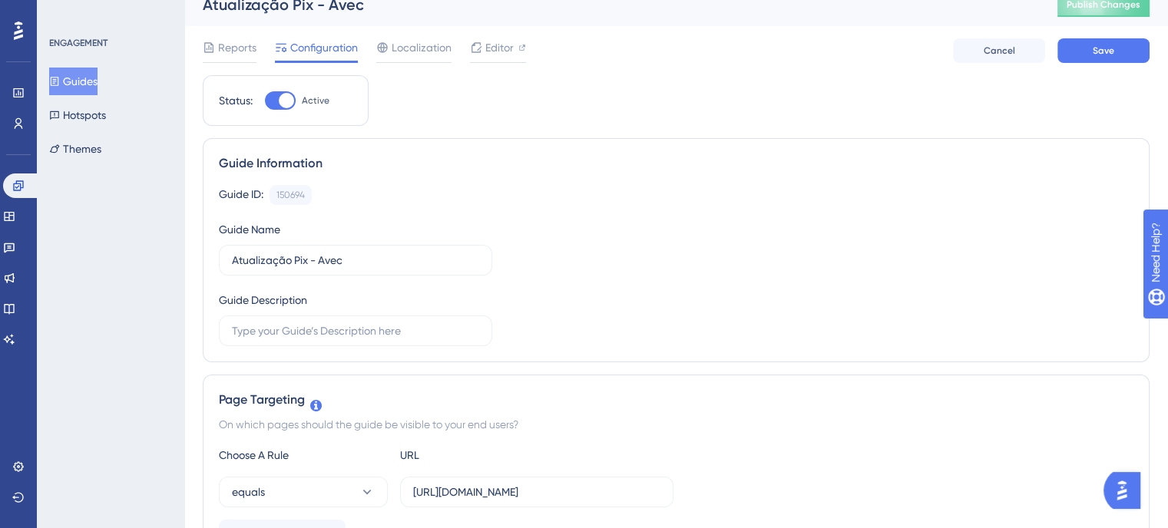
scroll to position [0, 0]
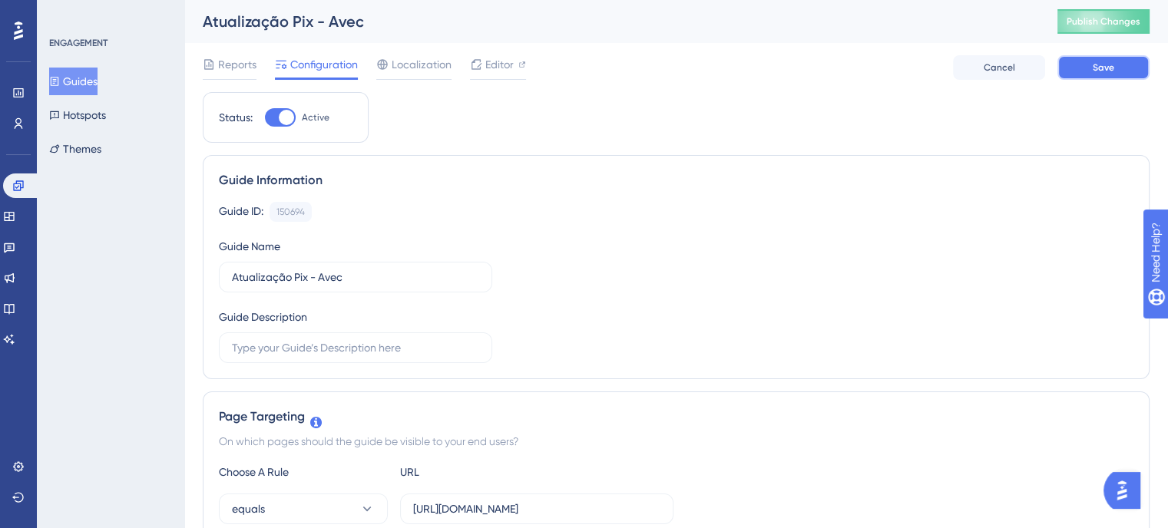
click at [1100, 69] on span "Save" at bounding box center [1103, 67] width 21 height 12
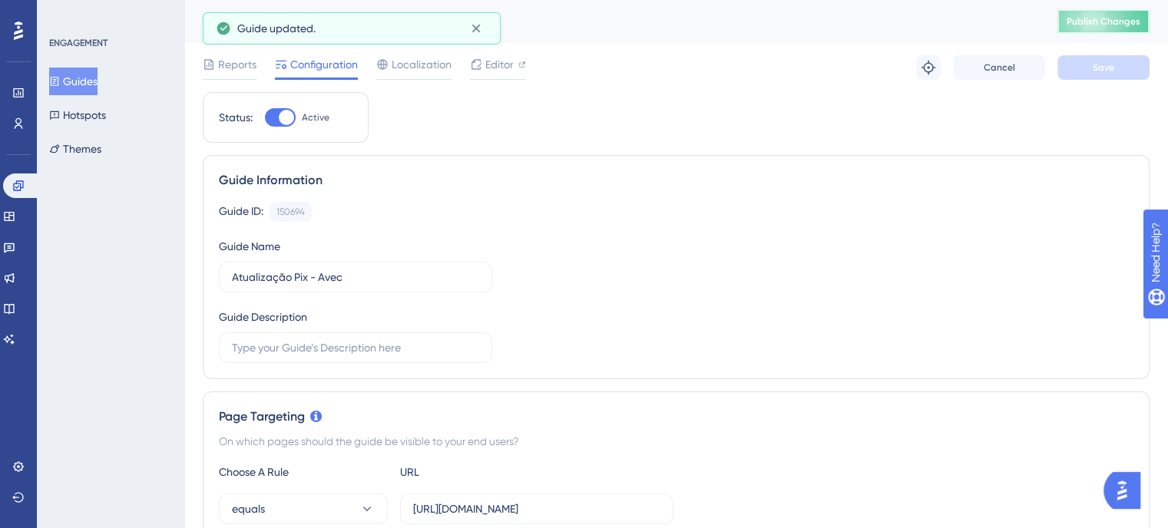
click at [1112, 30] on button "Publish Changes" at bounding box center [1103, 21] width 92 height 25
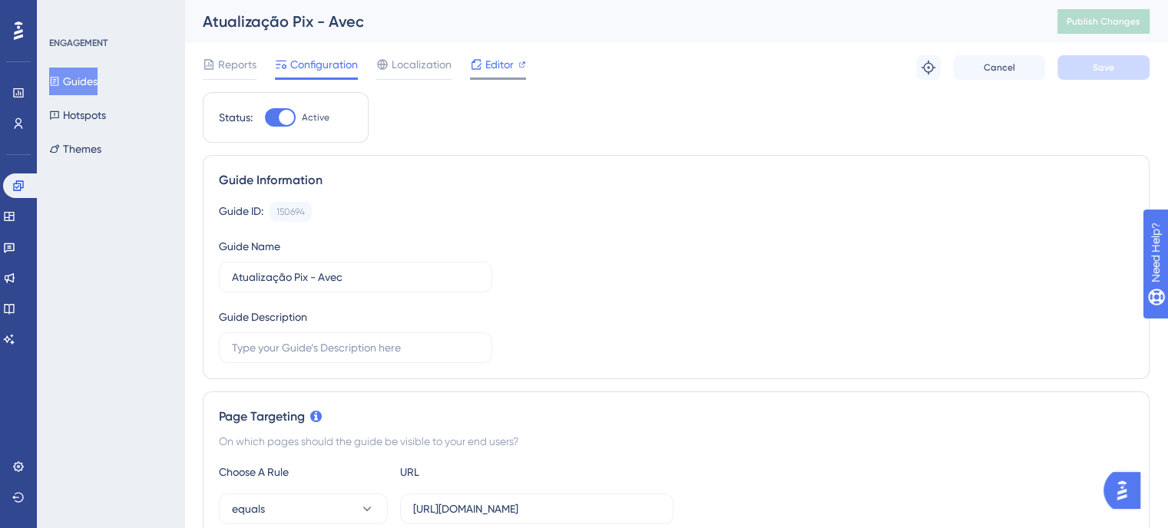
click at [495, 67] on span "Editor" at bounding box center [499, 64] width 28 height 18
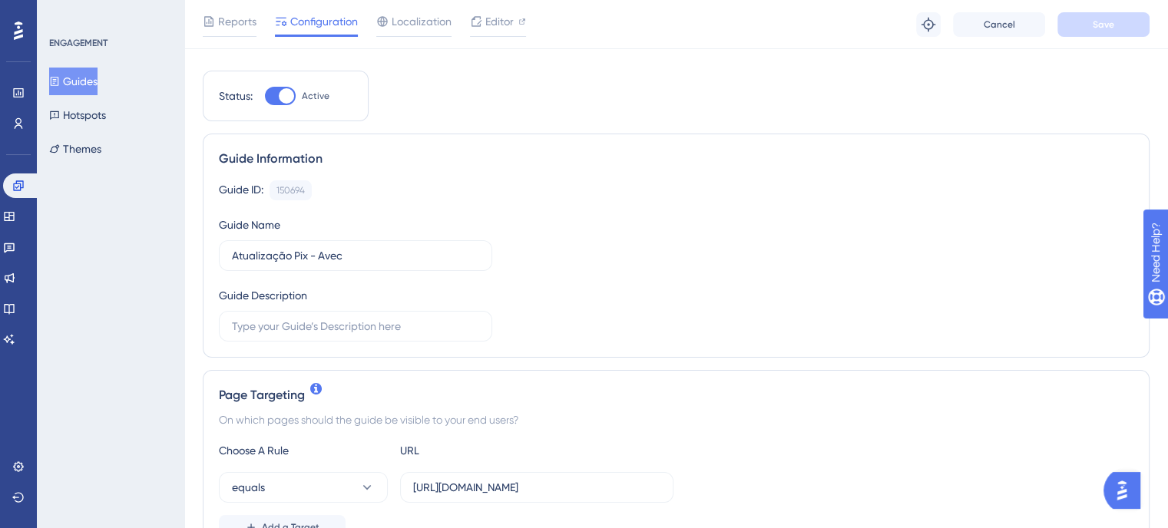
scroll to position [77, 0]
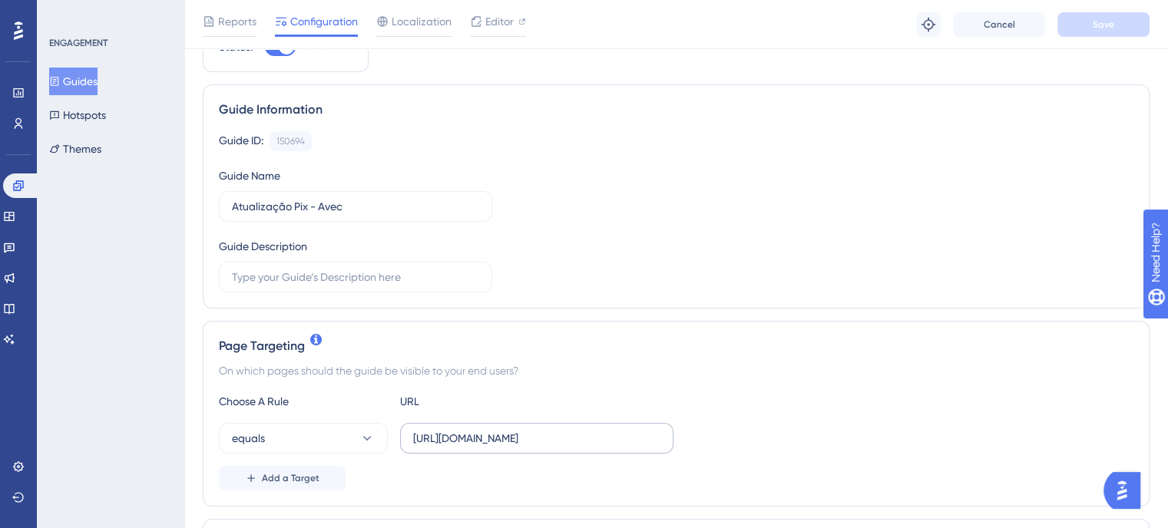
click at [566, 428] on label "https://admin.avec.beauty/admin/financeiro/avecpay" at bounding box center [536, 438] width 273 height 31
click at [566, 430] on input "https://admin.avec.beauty/admin/financeiro/avecpay" at bounding box center [536, 438] width 247 height 17
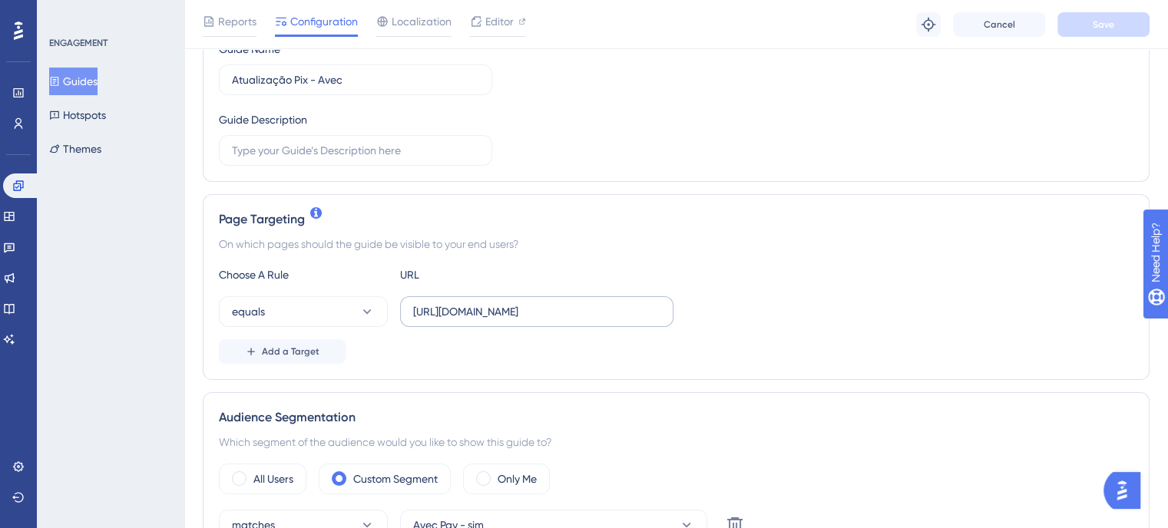
scroll to position [230, 0]
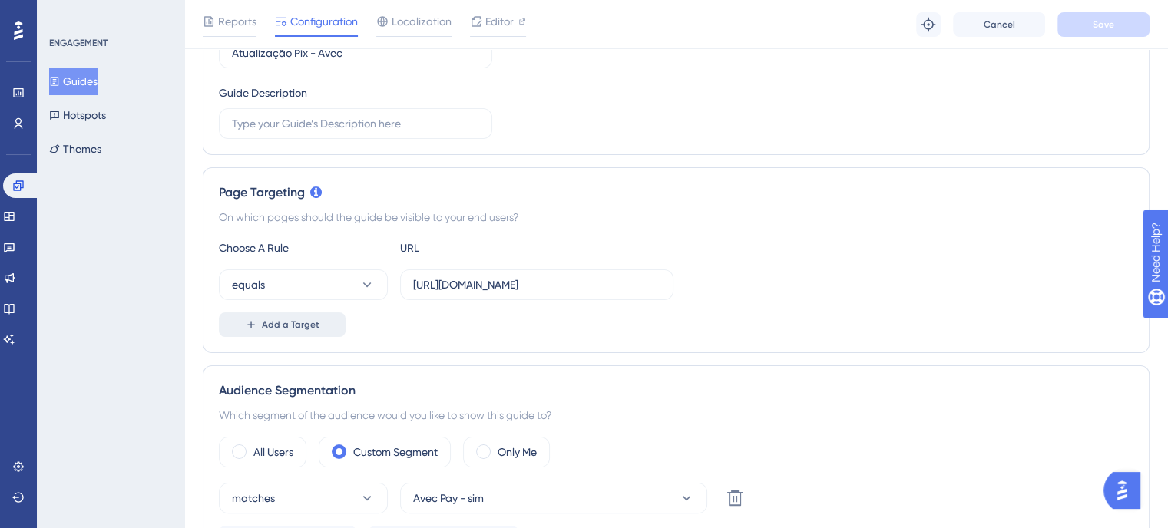
click at [309, 325] on span "Add a Target" at bounding box center [291, 325] width 58 height 12
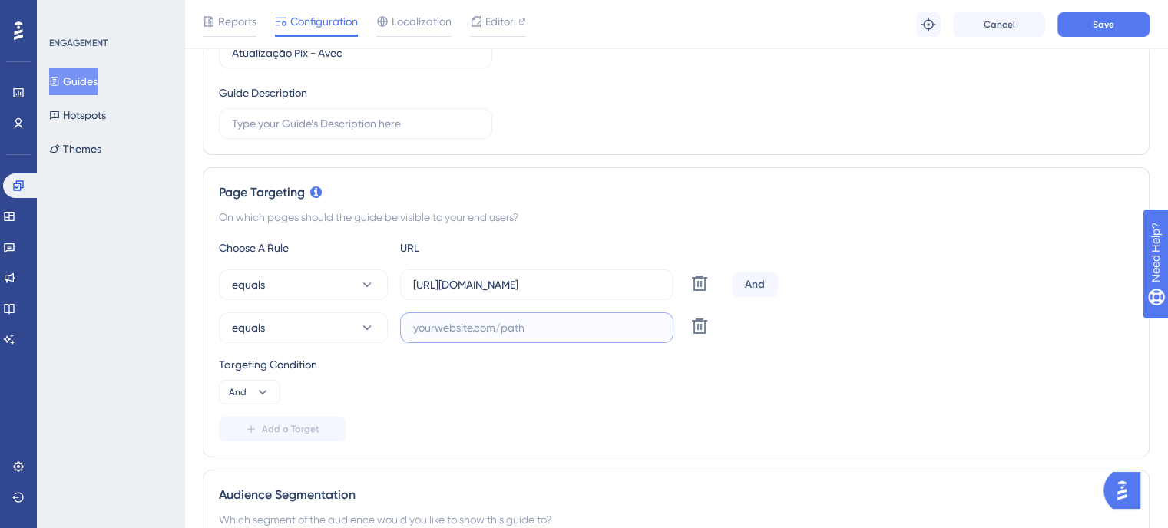
click at [415, 328] on input "text" at bounding box center [536, 327] width 247 height 17
click at [709, 318] on button at bounding box center [700, 326] width 28 height 28
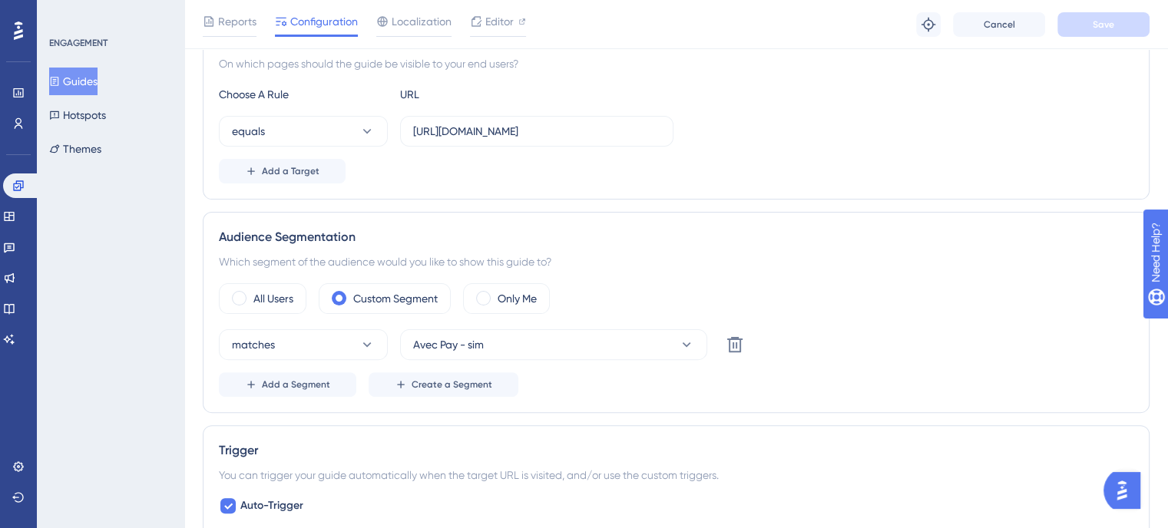
scroll to position [461, 0]
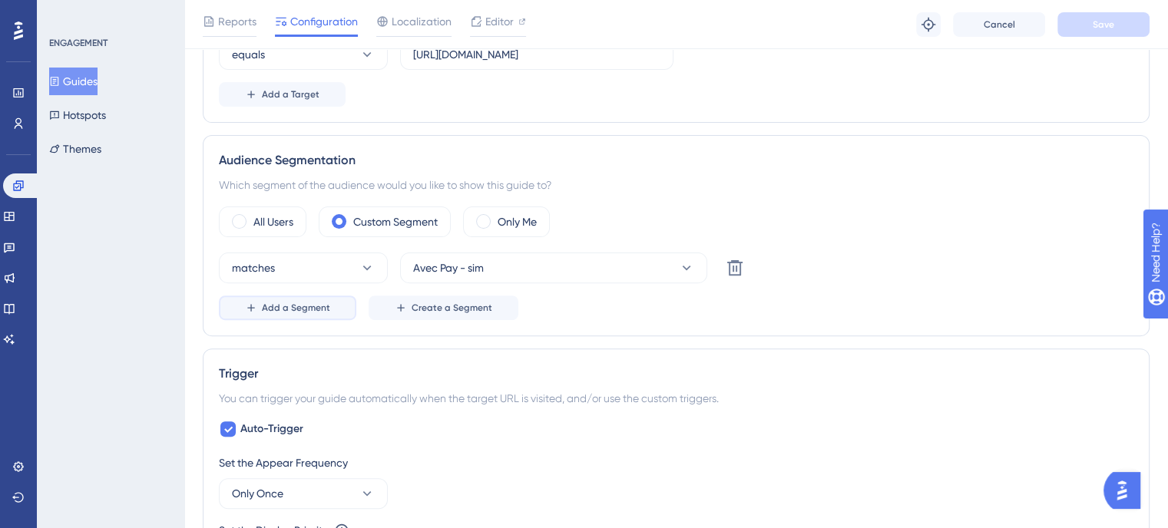
click at [322, 303] on span "Add a Segment" at bounding box center [296, 308] width 68 height 12
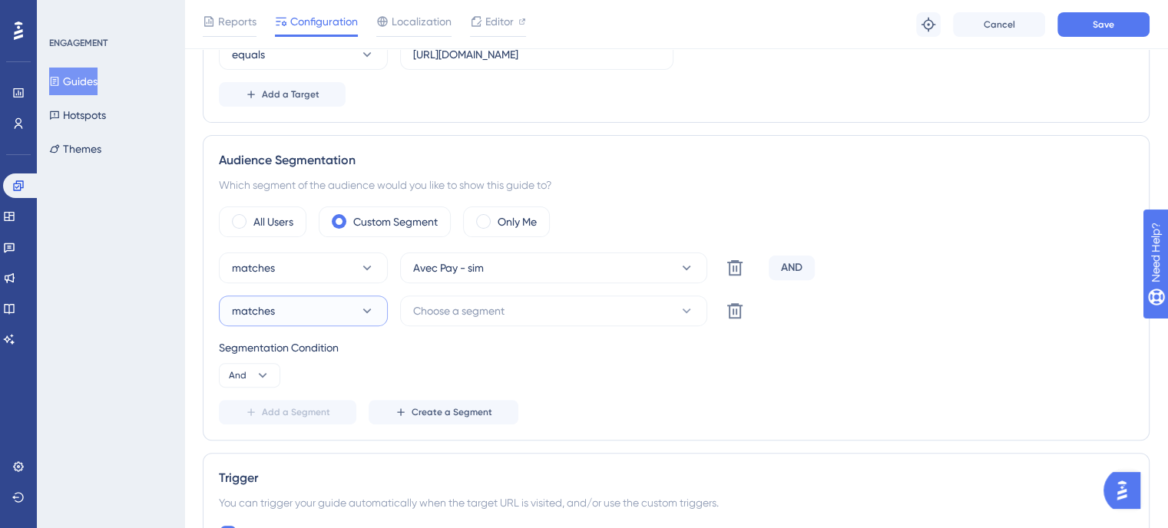
click at [301, 308] on button "matches" at bounding box center [303, 311] width 169 height 31
click at [479, 308] on span "Choose a segment" at bounding box center [458, 311] width 91 height 18
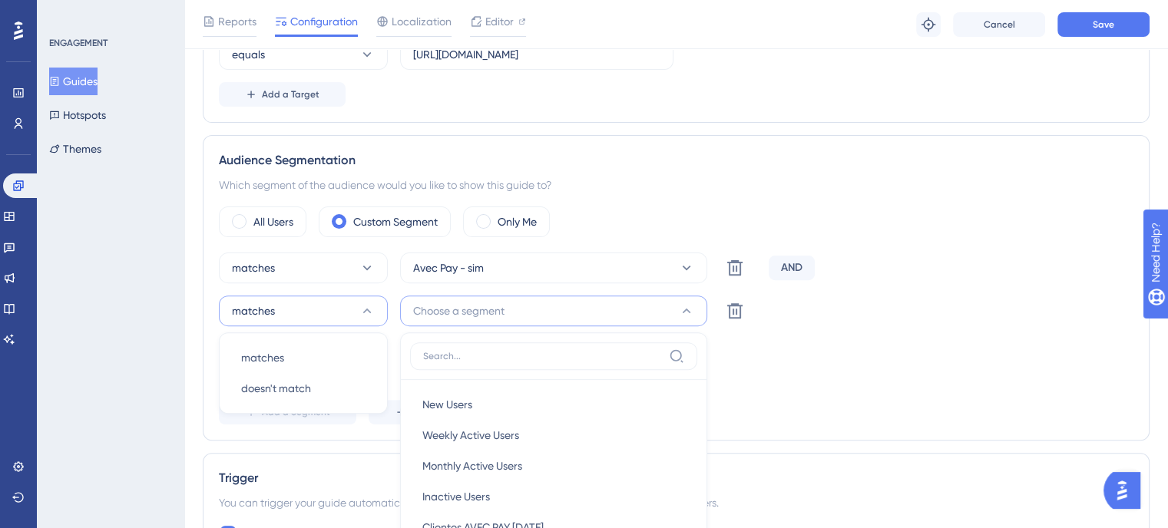
scroll to position [651, 0]
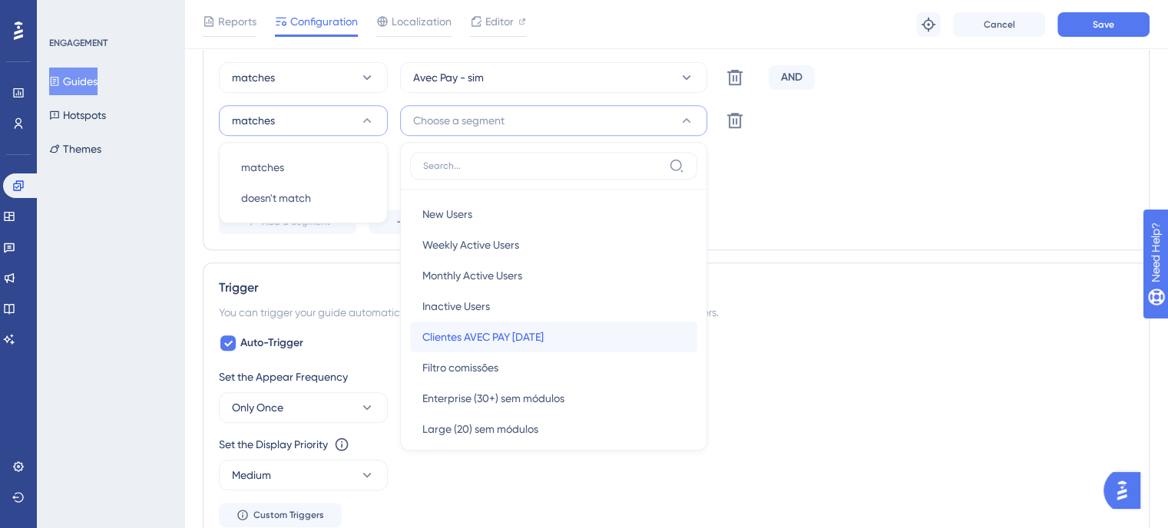
click at [514, 325] on div "Clientes AVEC PAY Ago.25 Clientes AVEC PAY Ago.25" at bounding box center [553, 337] width 263 height 31
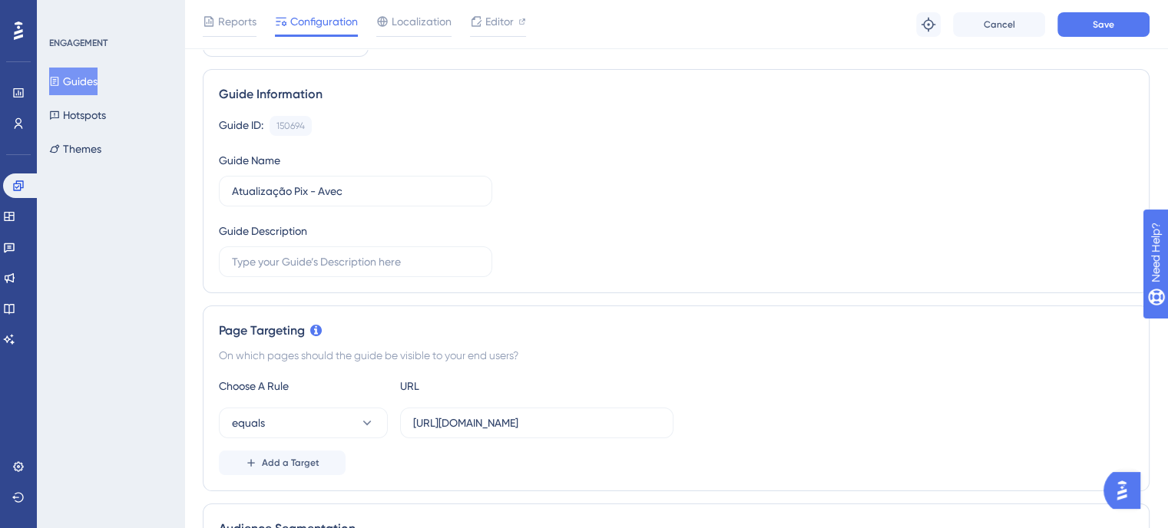
scroll to position [0, 0]
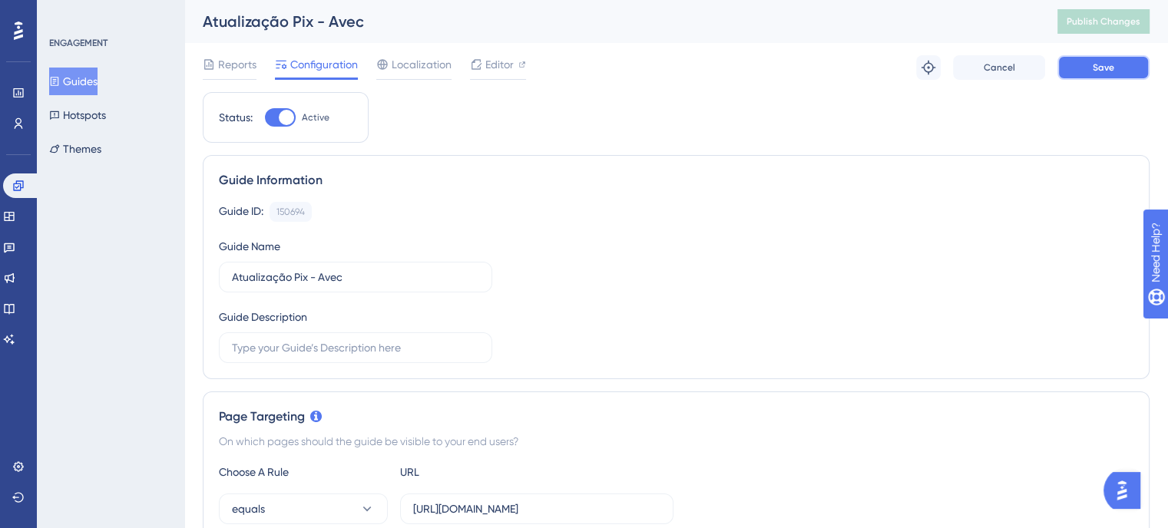
click at [1129, 68] on button "Save" at bounding box center [1103, 67] width 92 height 25
click at [1093, 24] on span "Publish Changes" at bounding box center [1103, 21] width 74 height 12
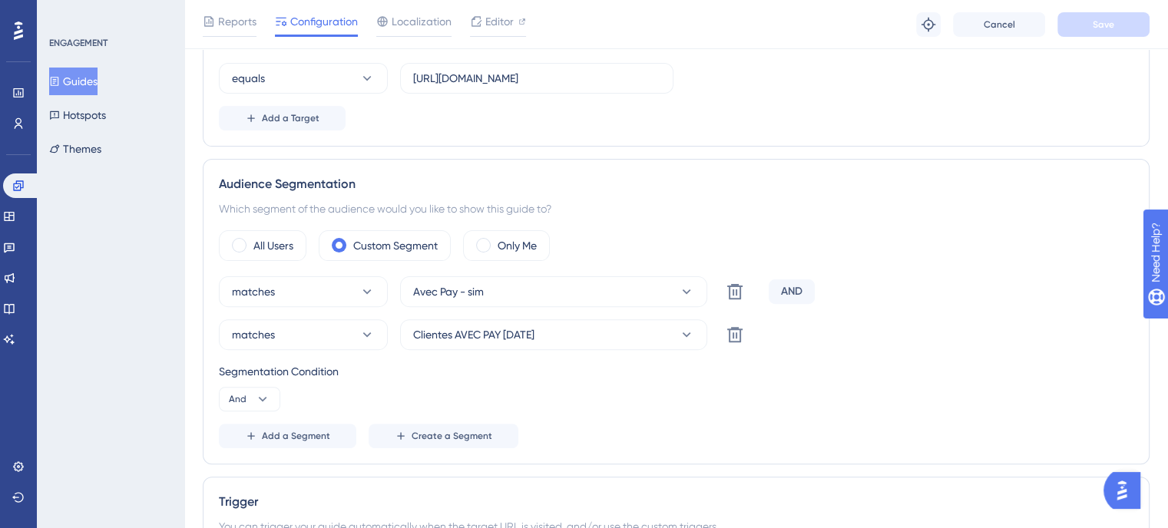
scroll to position [461, 0]
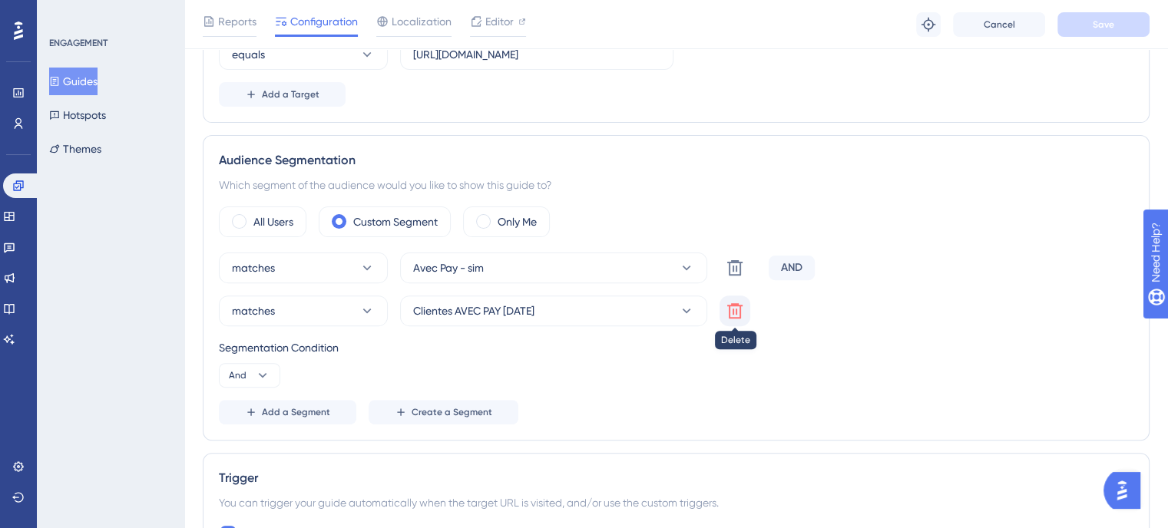
click at [744, 312] on button at bounding box center [734, 311] width 31 height 31
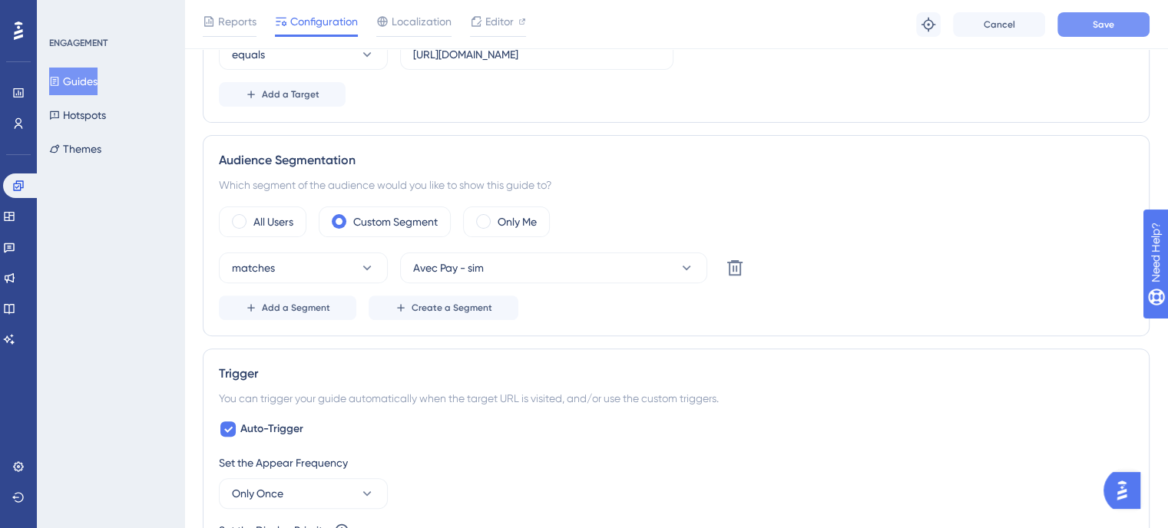
click at [1109, 24] on span "Save" at bounding box center [1103, 24] width 21 height 12
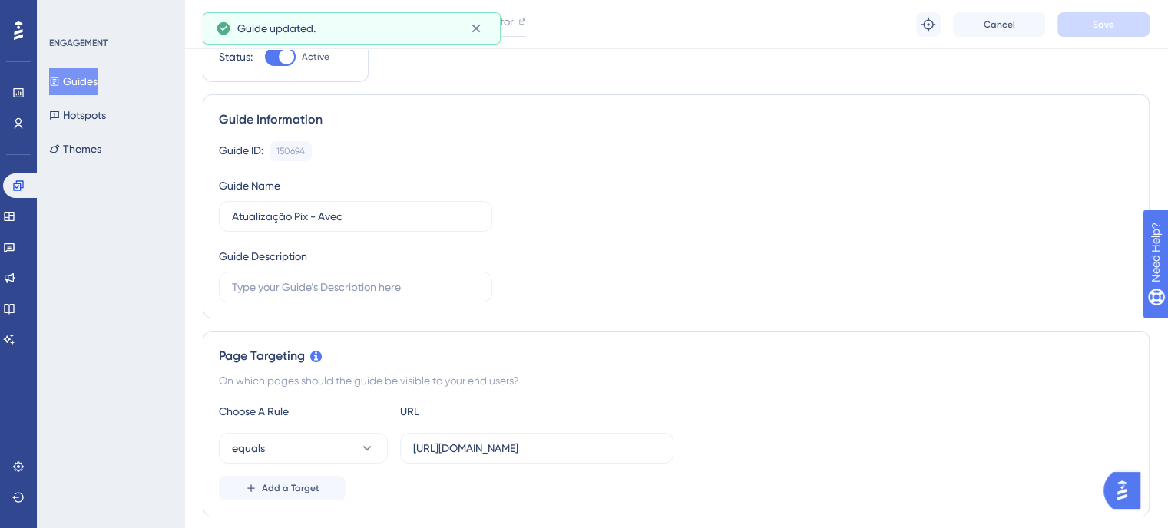
scroll to position [0, 0]
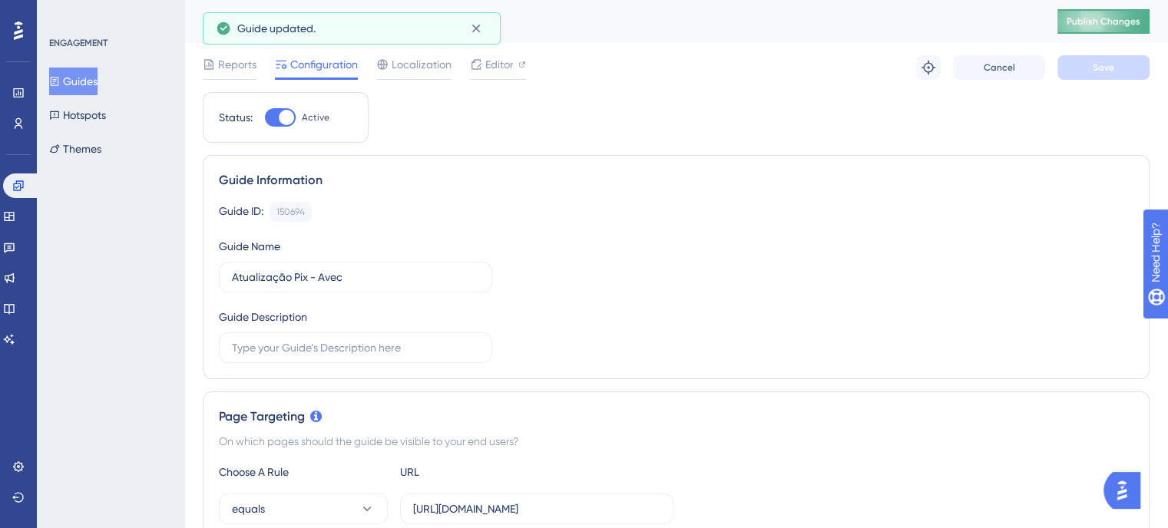
click at [1095, 19] on span "Publish Changes" at bounding box center [1103, 21] width 74 height 12
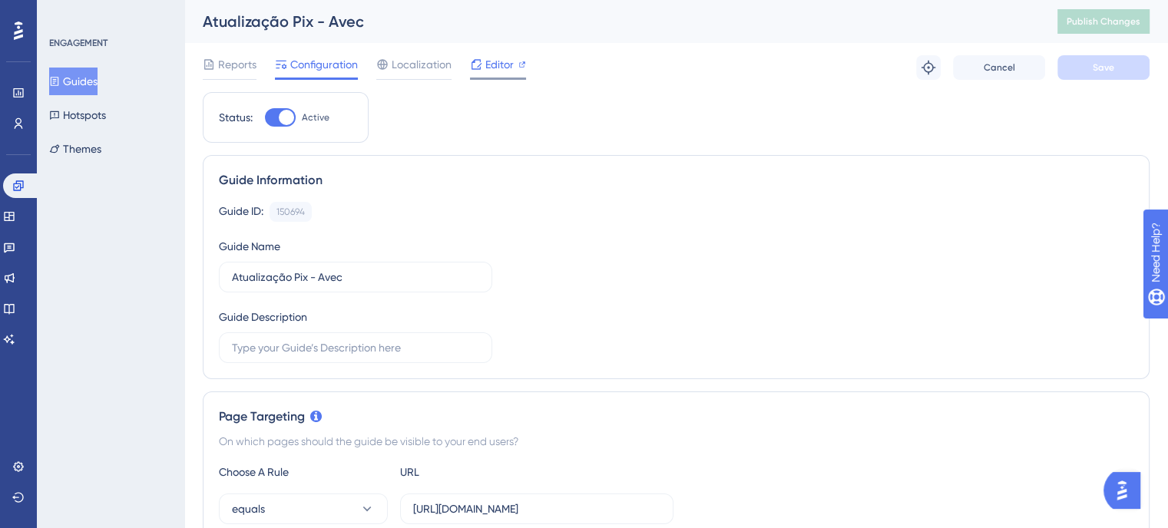
click at [491, 64] on span "Editor" at bounding box center [499, 64] width 28 height 18
